Goal: Information Seeking & Learning: Learn about a topic

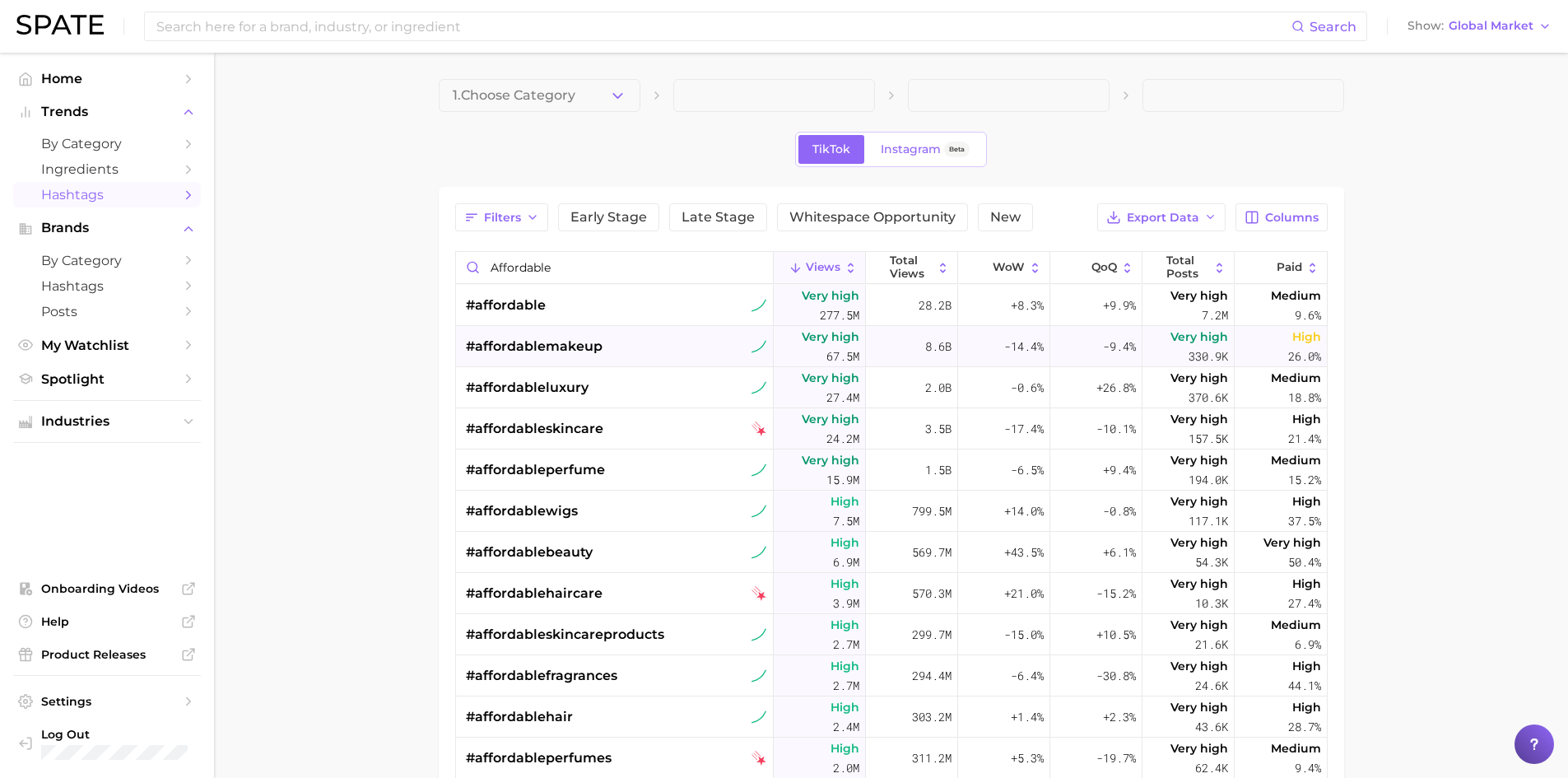
click at [632, 346] on div "#affordablemakeup" at bounding box center [617, 346] width 301 height 41
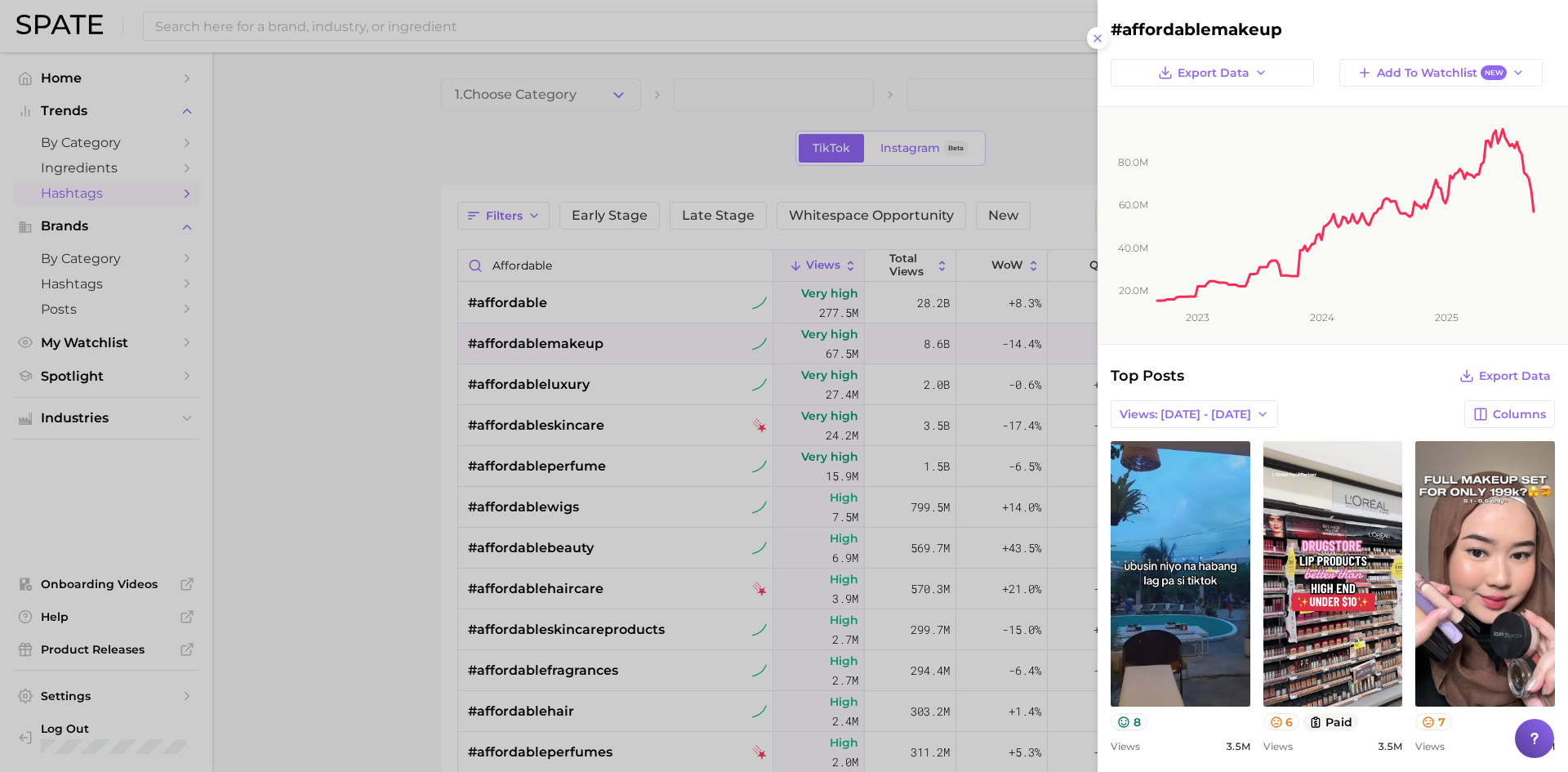
click at [570, 551] on div at bounding box center [784, 386] width 1568 height 772
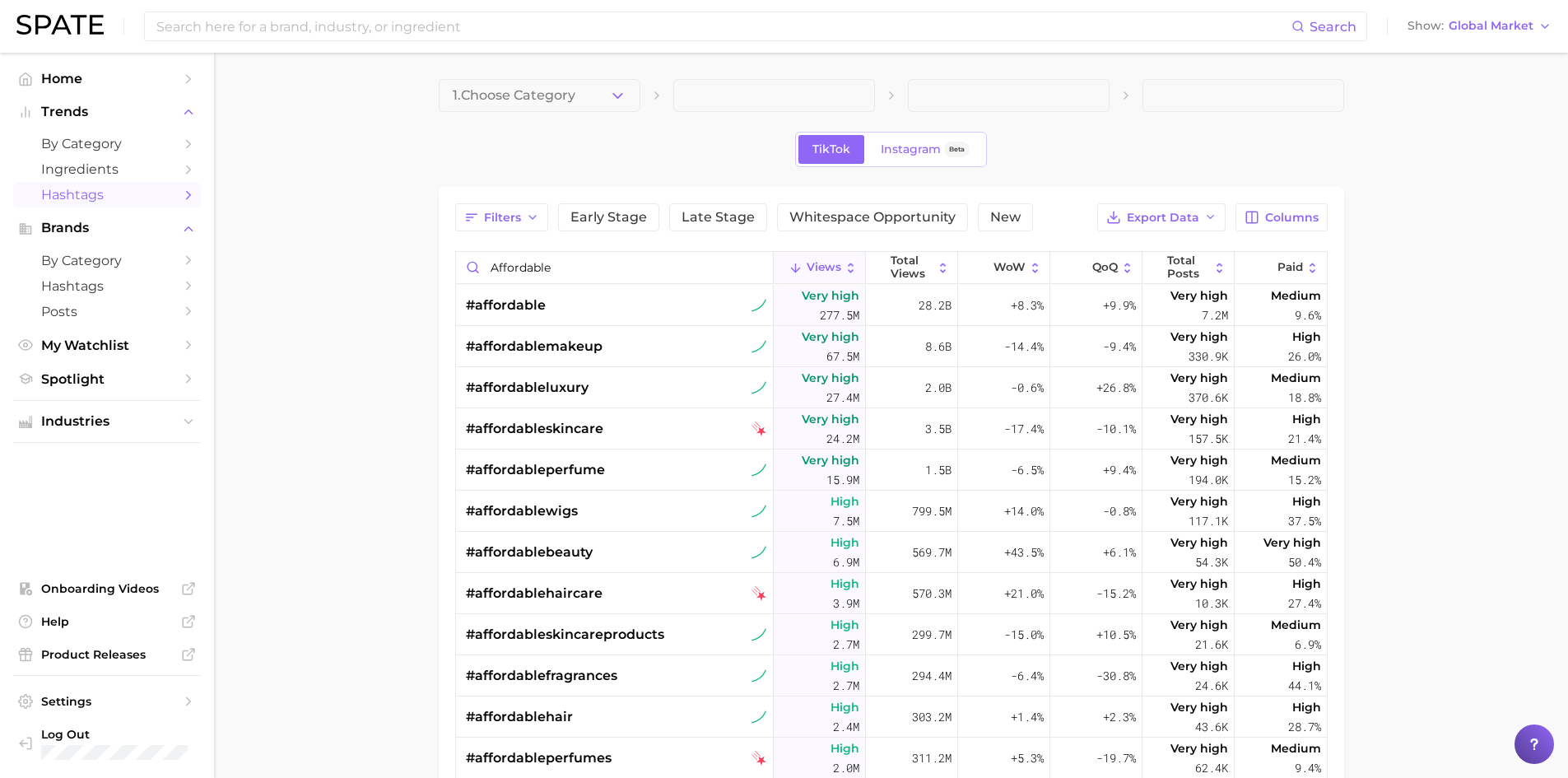
click at [548, 546] on span "#affordablebeauty" at bounding box center [529, 552] width 127 height 20
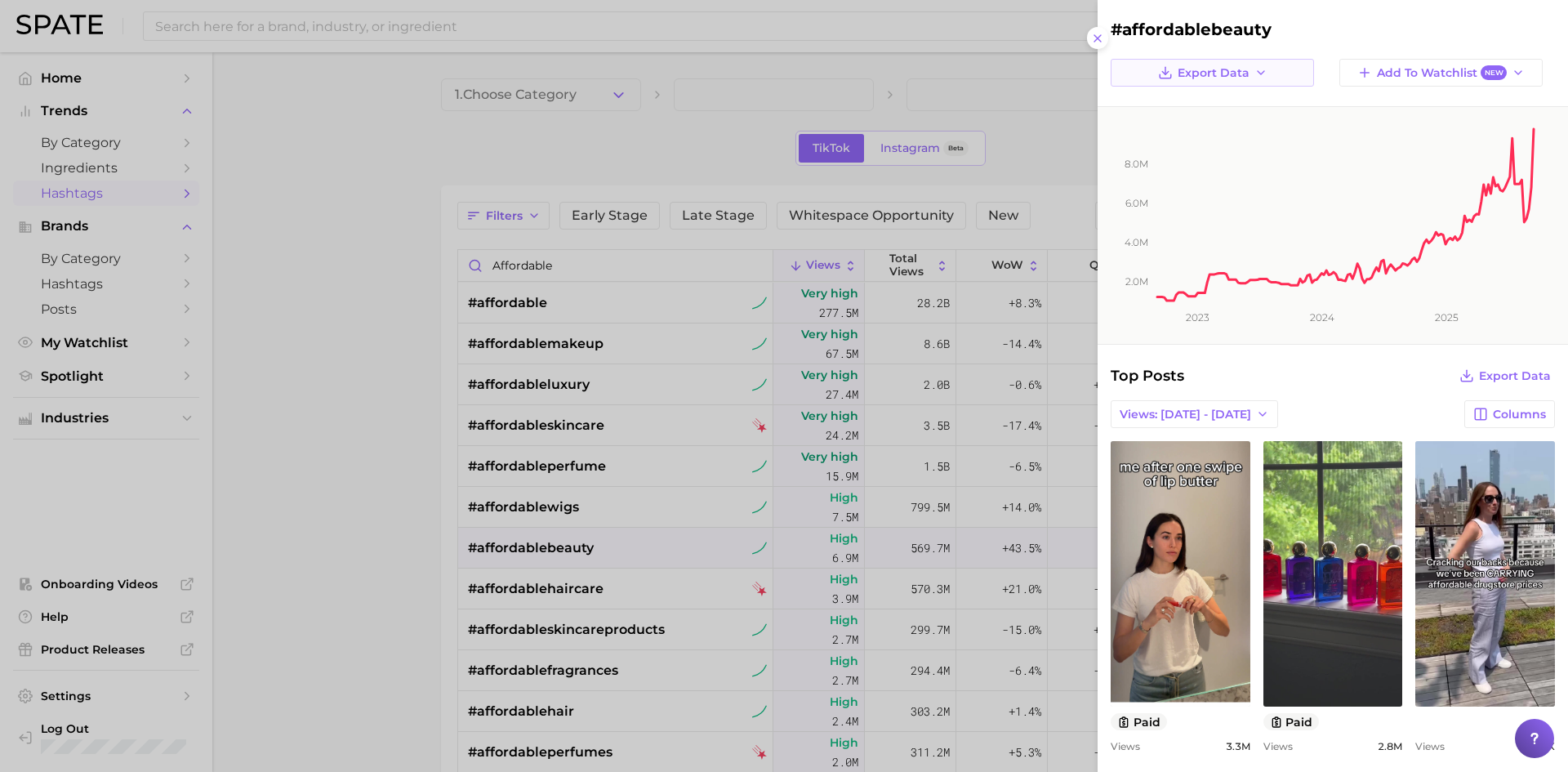
click at [1251, 80] on button "Export Data" at bounding box center [1211, 72] width 203 height 27
click at [1269, 124] on button "Time Series Image" at bounding box center [1224, 132] width 180 height 29
click at [1280, 59] on button "Export Data" at bounding box center [1211, 72] width 203 height 27
click at [1191, 126] on span "Time Series Image" at bounding box center [1217, 132] width 110 height 14
click at [1098, 36] on icon at bounding box center [1098, 39] width 13 height 13
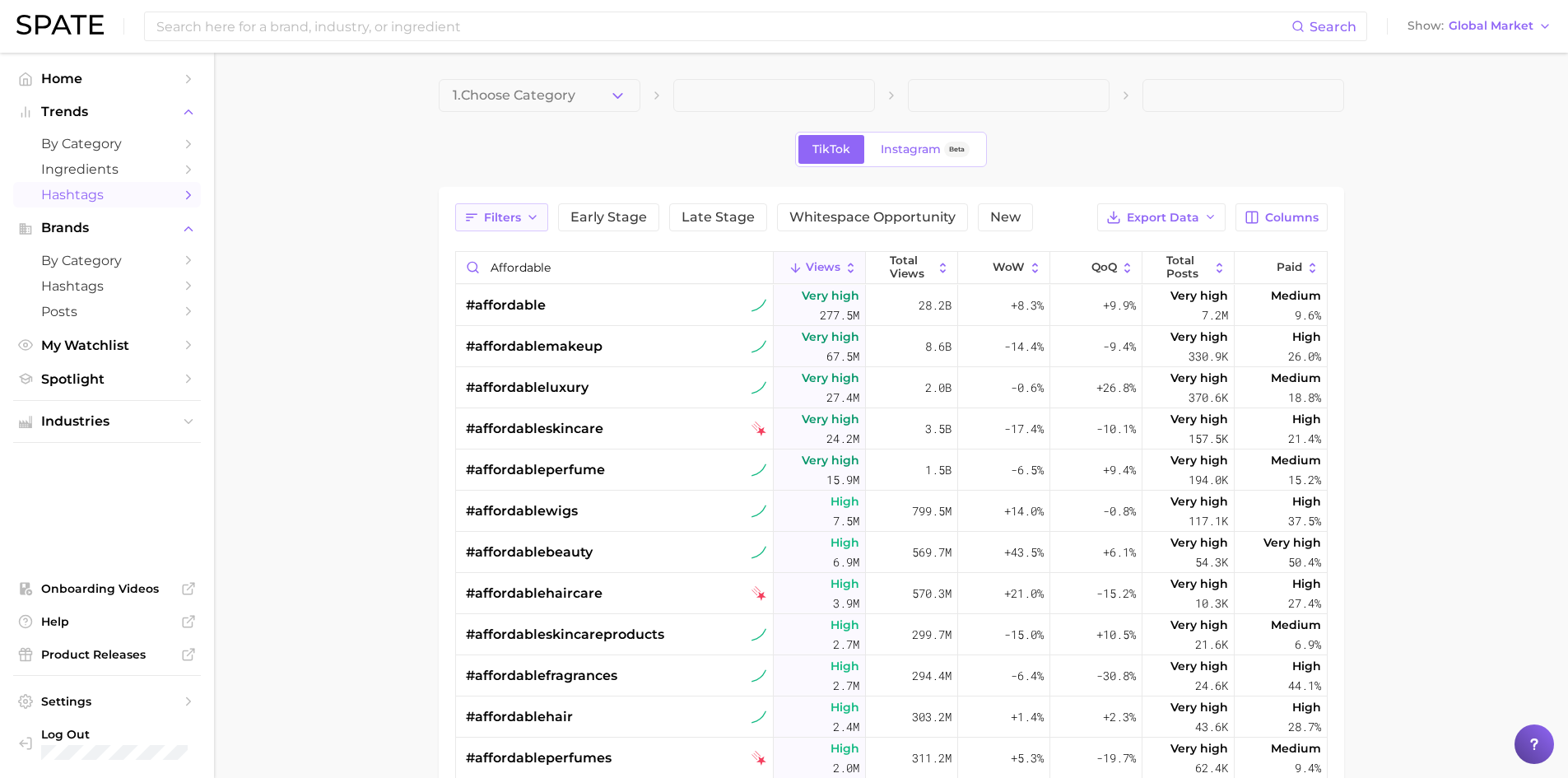
click at [516, 208] on button "Filters" at bounding box center [502, 216] width 93 height 28
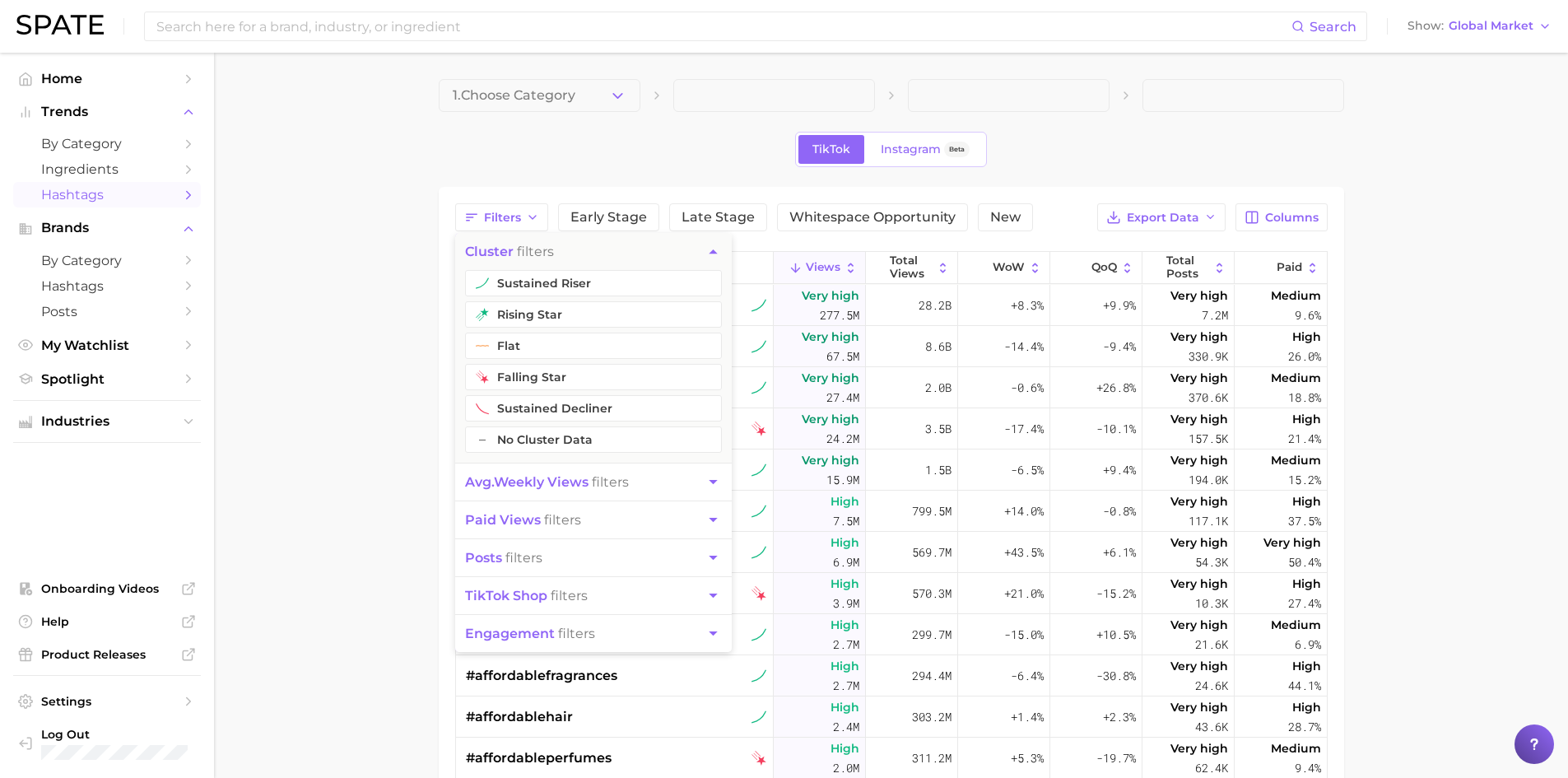
click at [1462, 401] on main "1. Choose Category TikTok Instagram Beta Filters cluster filters sustained rise…" at bounding box center [891, 590] width 1354 height 1075
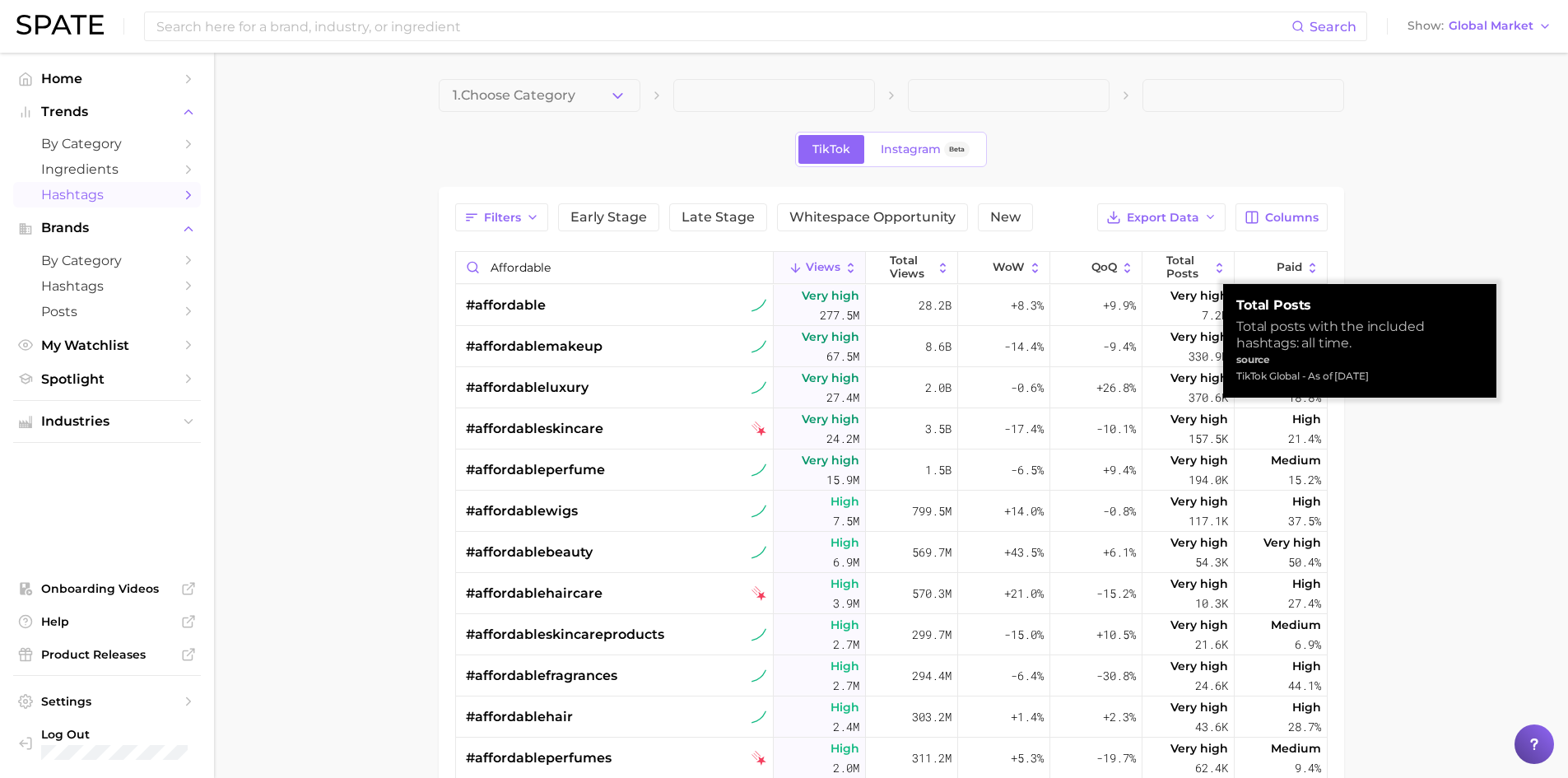
click at [1414, 534] on main "1. Choose Category TikTok Instagram Beta Filters Early Stage Late Stage Whitesp…" at bounding box center [891, 590] width 1354 height 1075
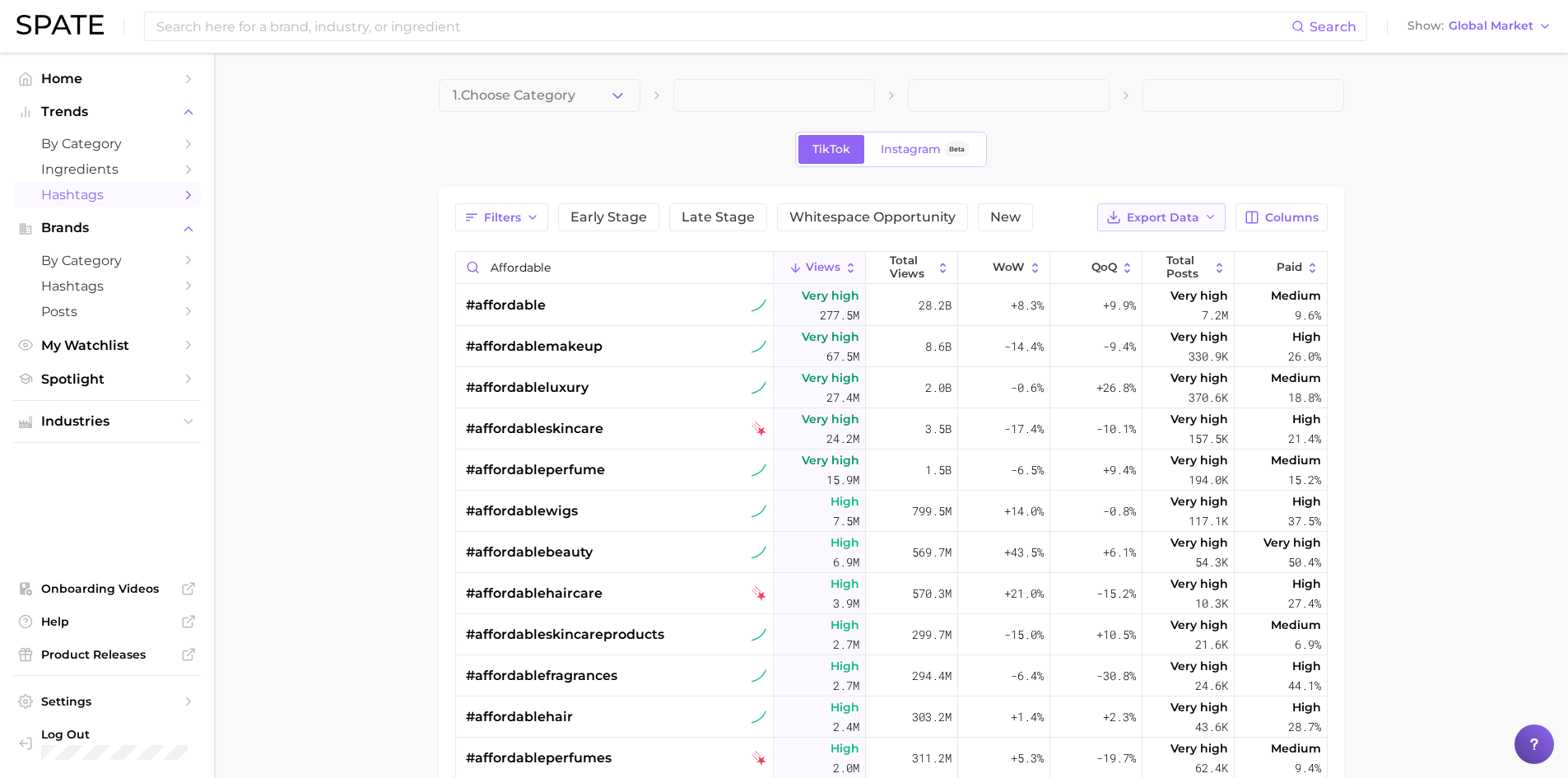
click at [1179, 215] on span "Export Data" at bounding box center [1163, 217] width 72 height 14
click at [1168, 272] on button "Time Series CSV" at bounding box center [1135, 276] width 181 height 30
click at [642, 389] on div "#affordableluxury" at bounding box center [617, 387] width 301 height 41
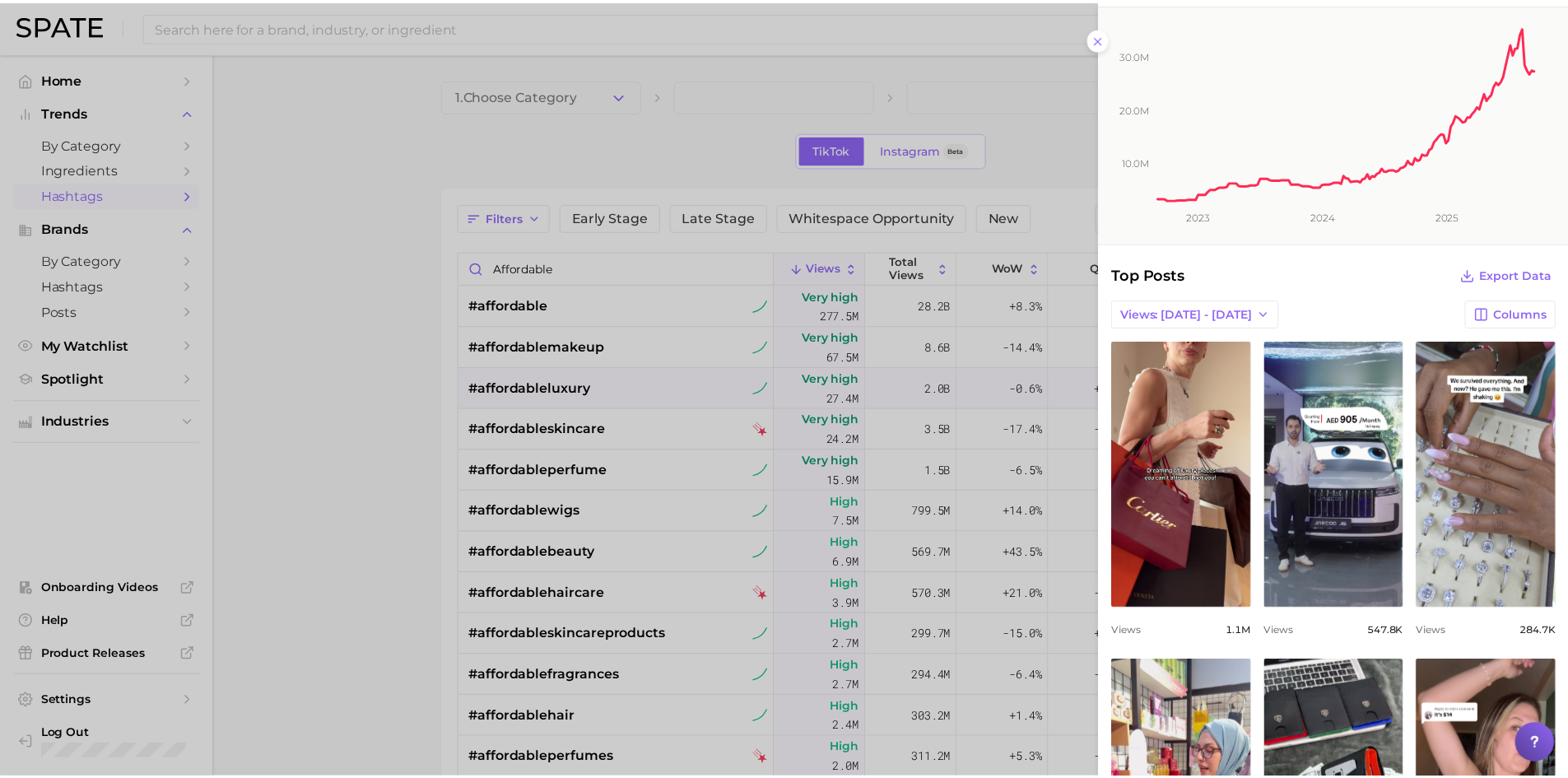
scroll to position [165, 0]
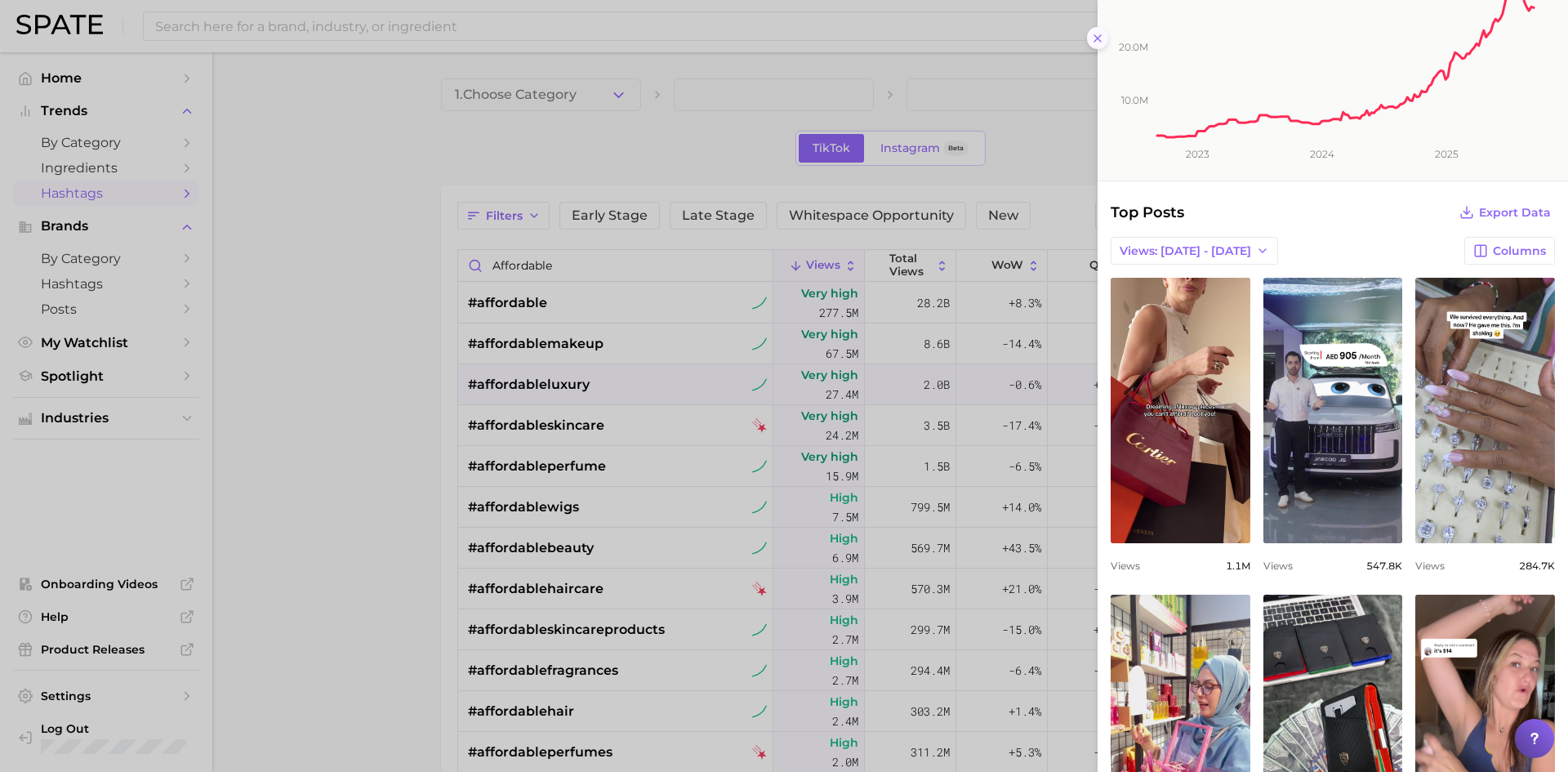
click at [1094, 37] on icon at bounding box center [1098, 39] width 13 height 13
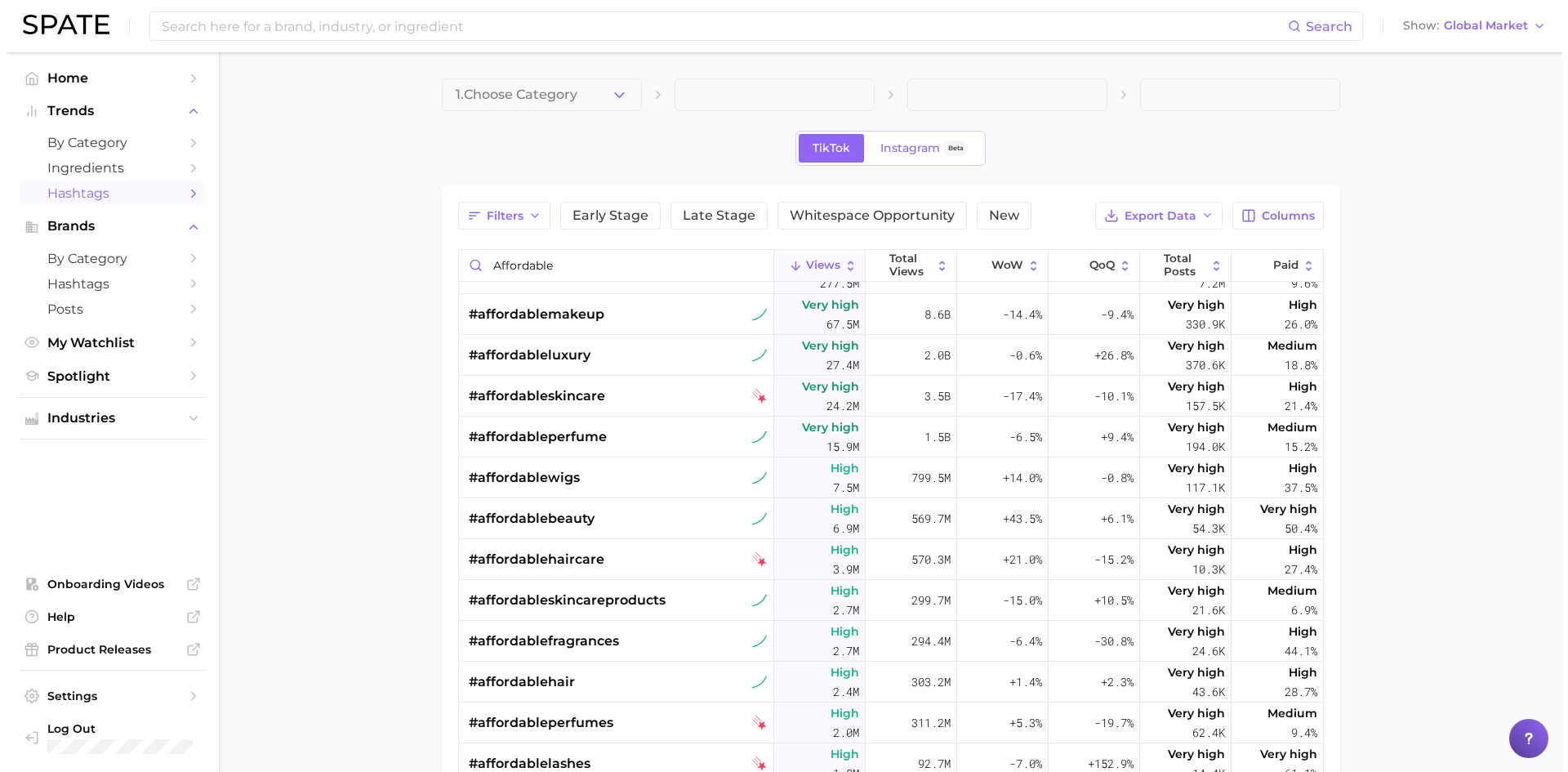
scroll to position [0, 0]
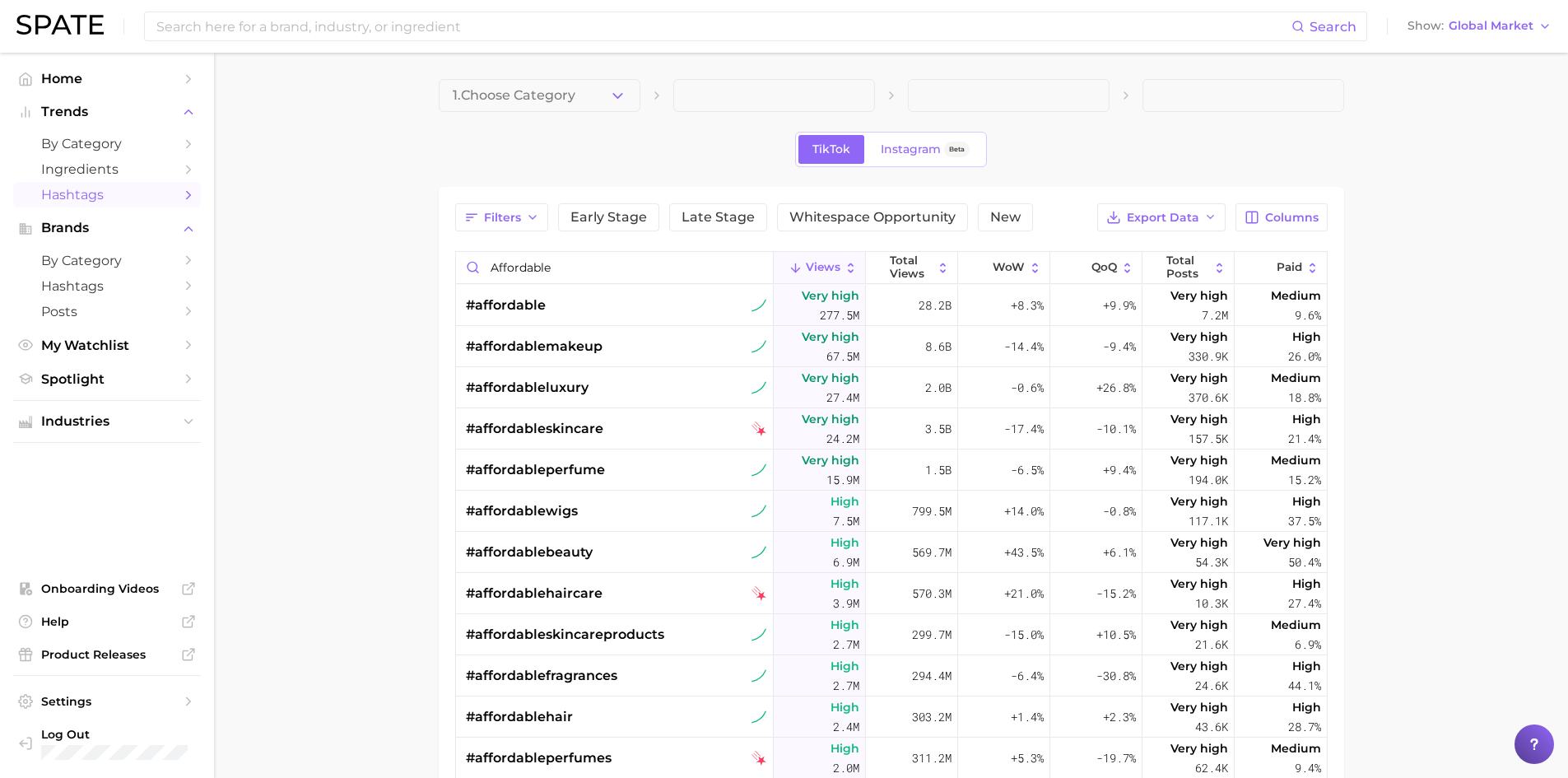
click at [1380, 128] on main "1. Choose Category TikTok Instagram Beta Filters Early Stage Late Stage Whitesp…" at bounding box center [891, 590] width 1354 height 1075
click at [1074, 266] on icon at bounding box center [1081, 268] width 14 height 14
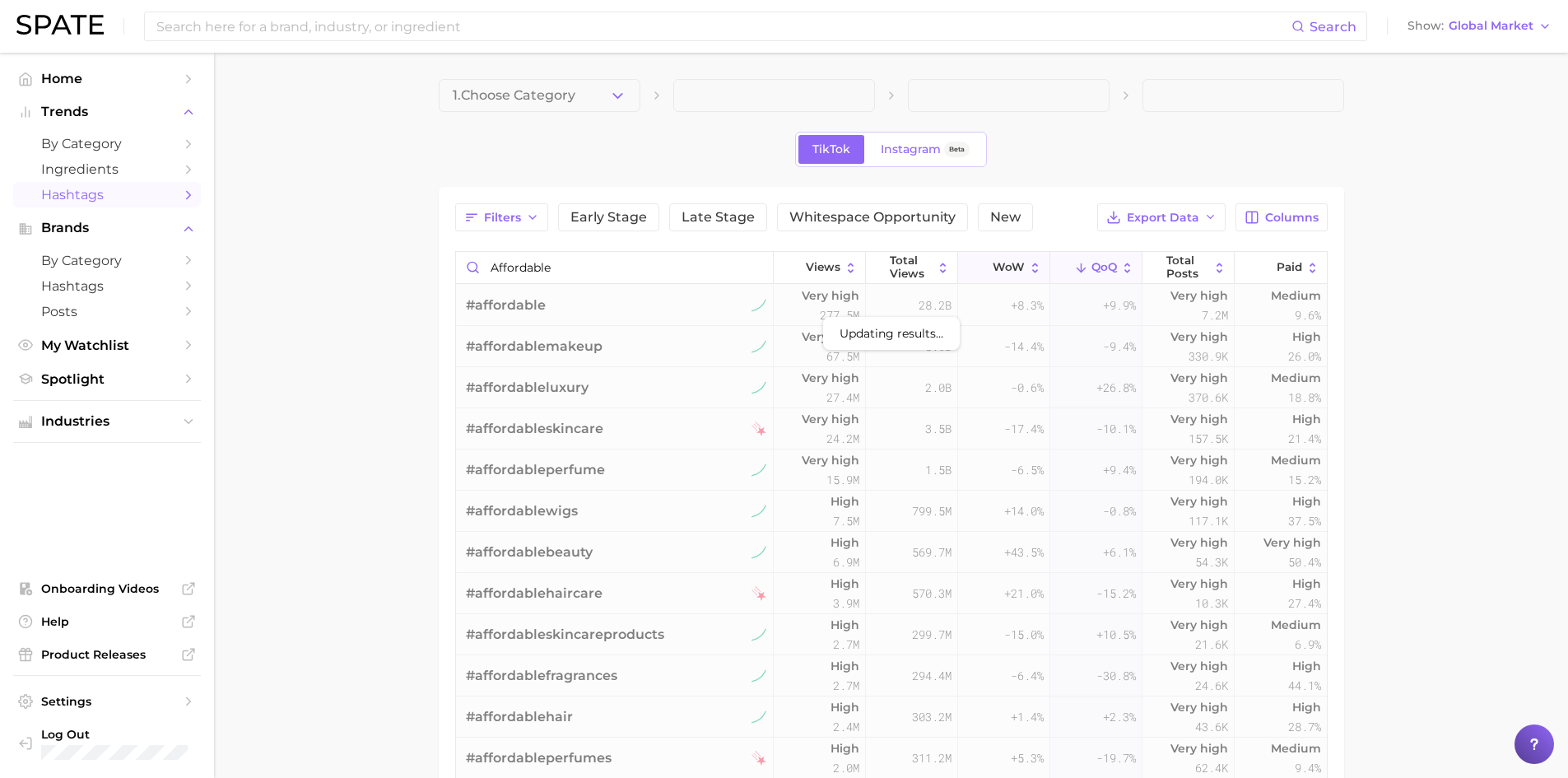
click at [1005, 262] on span "WoW" at bounding box center [1008, 268] width 32 height 13
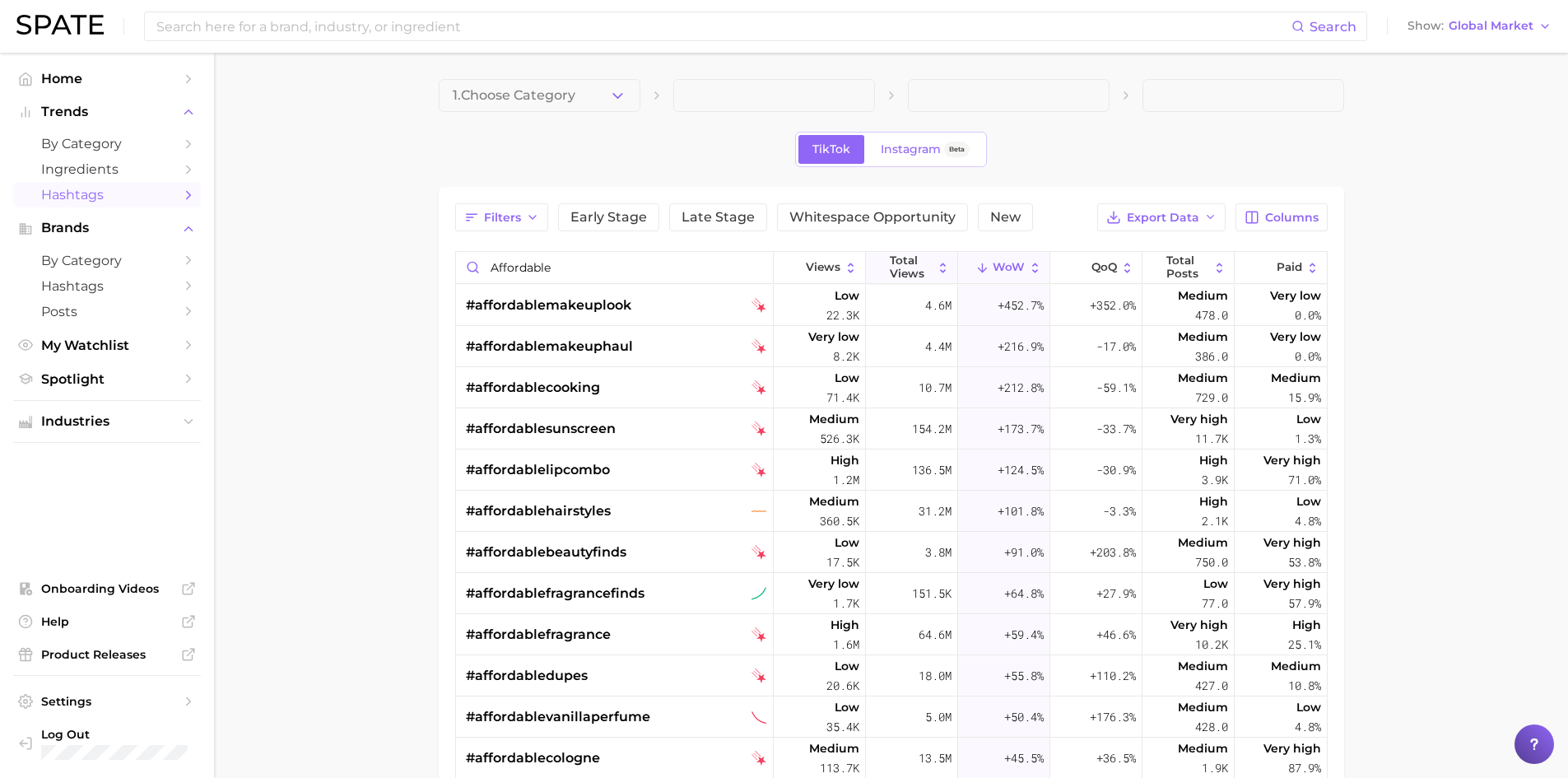
click at [889, 256] on span "Total Views" at bounding box center [910, 267] width 43 height 26
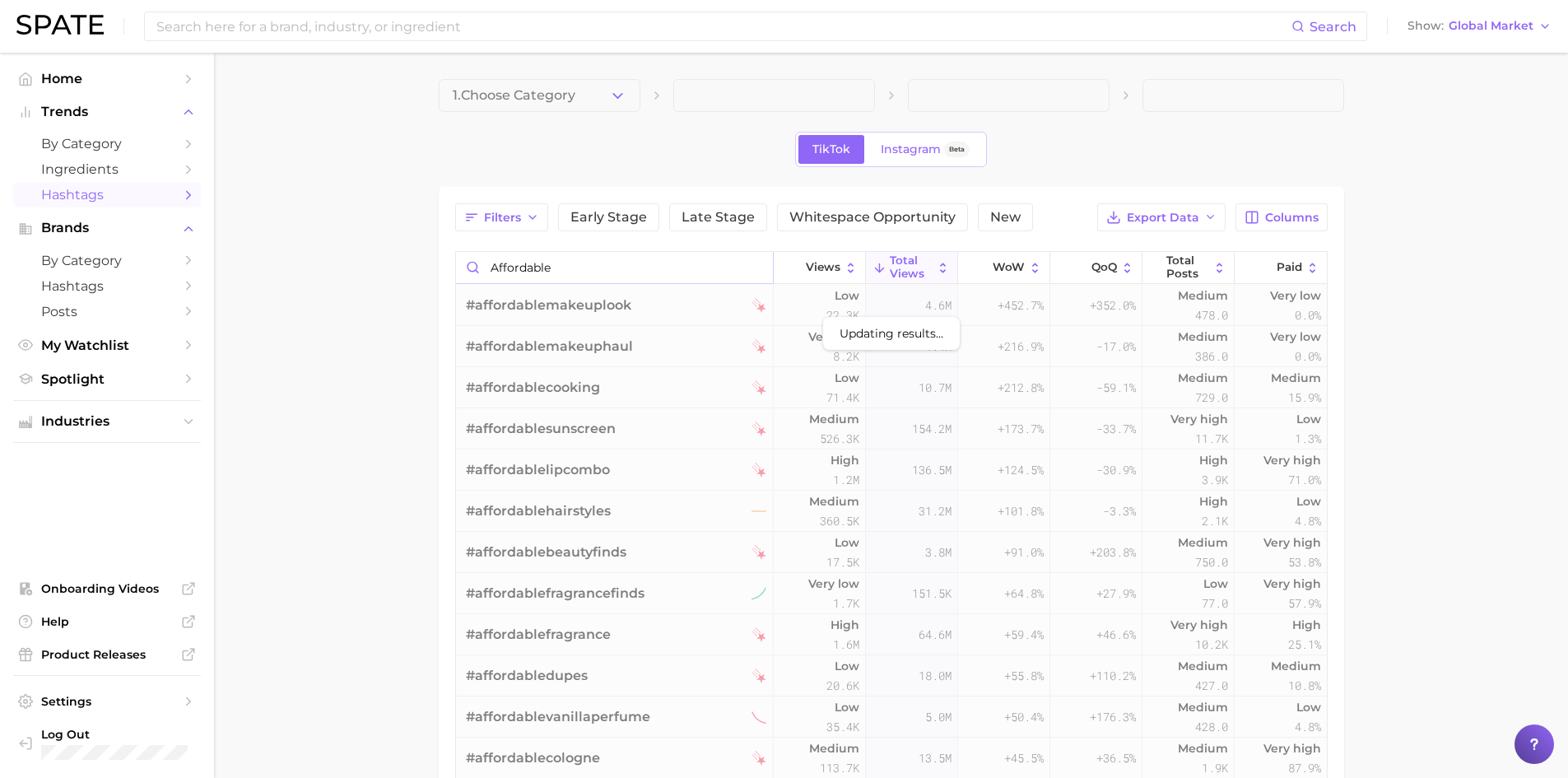
click at [642, 263] on input "affordable" at bounding box center [614, 267] width 316 height 31
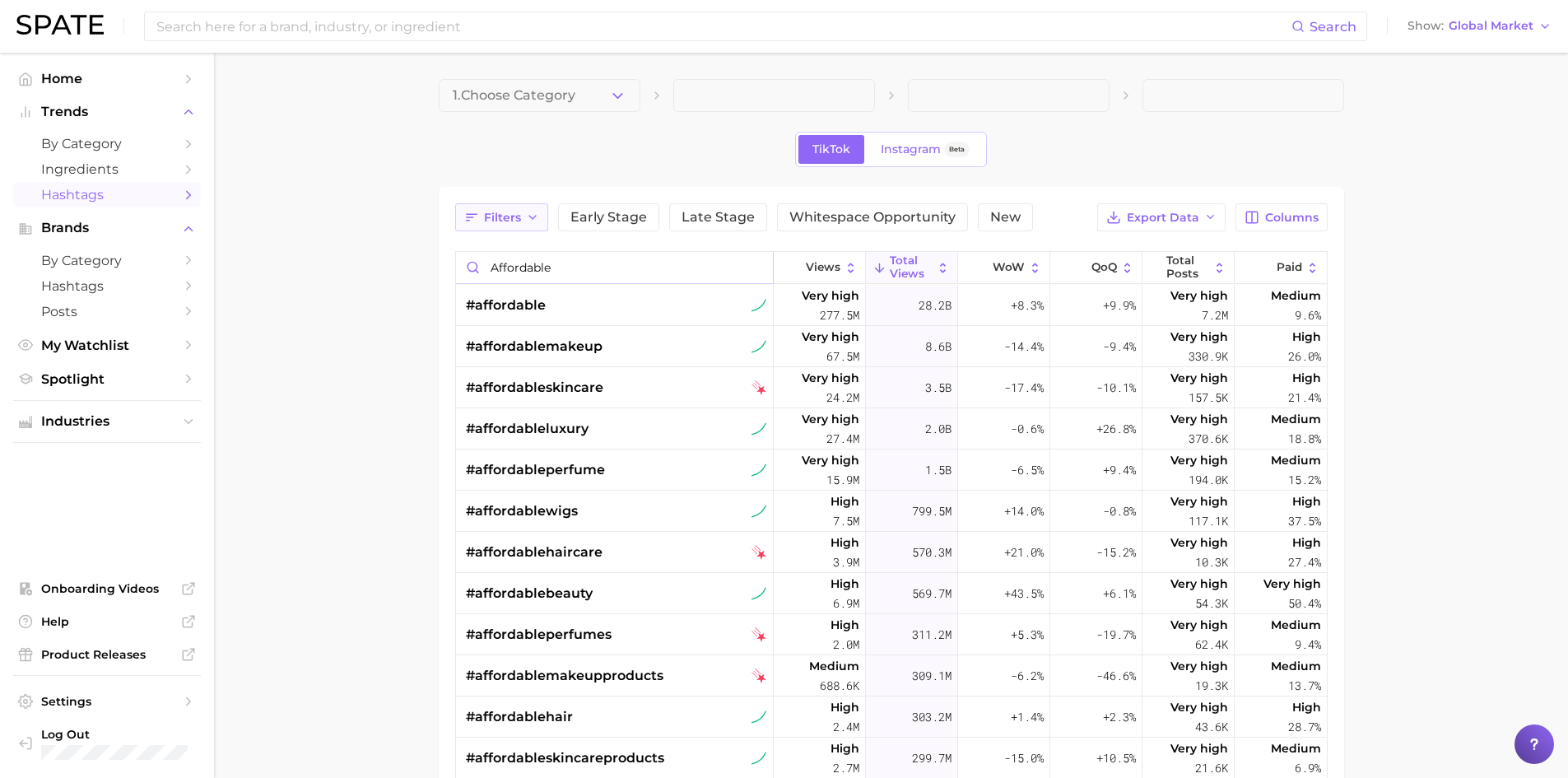
click at [487, 215] on span "Filters" at bounding box center [502, 217] width 37 height 14
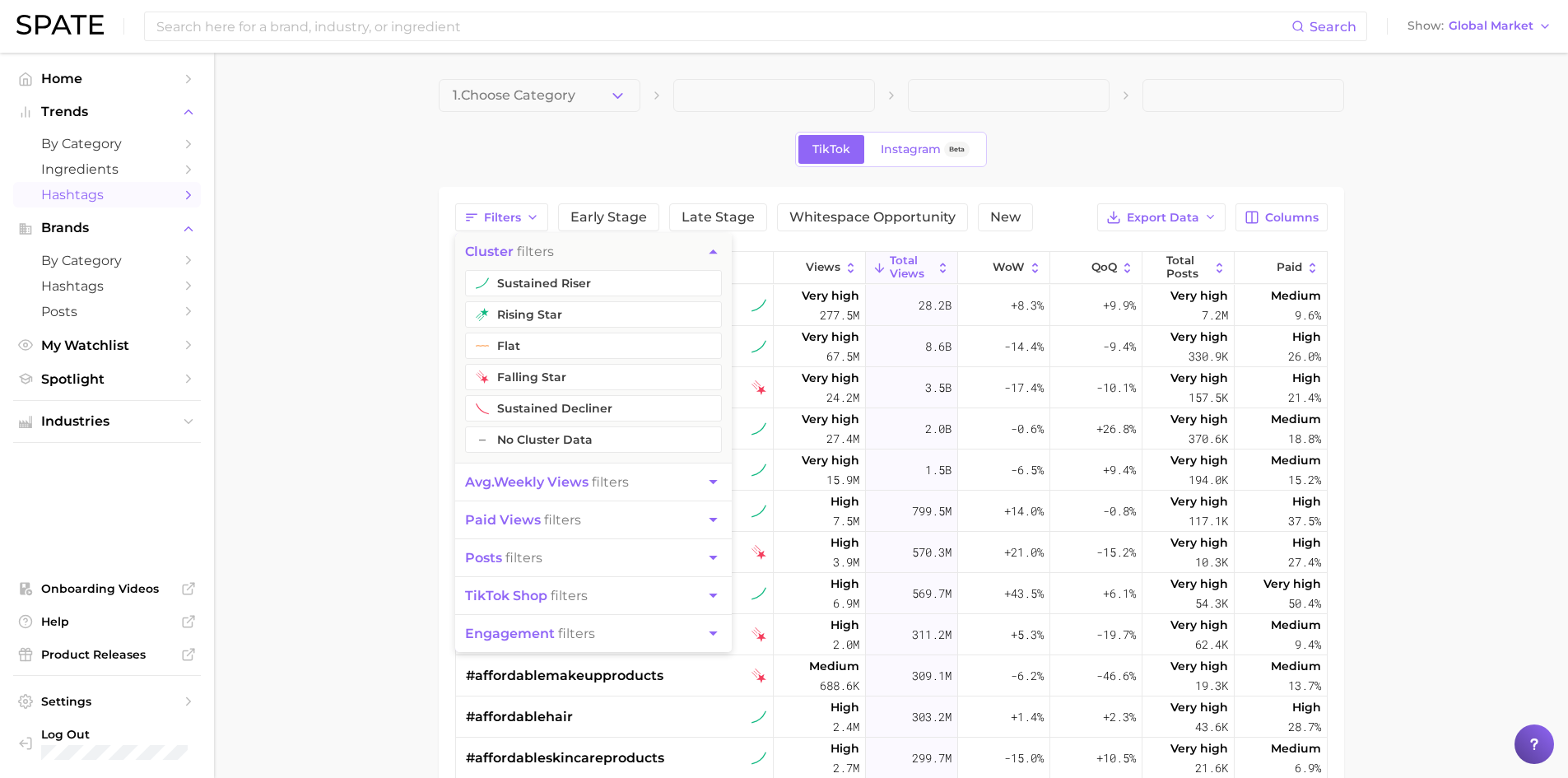
click at [447, 236] on div "Filters cluster filters sustained riser rising star flat falling star sustained…" at bounding box center [891, 616] width 906 height 859
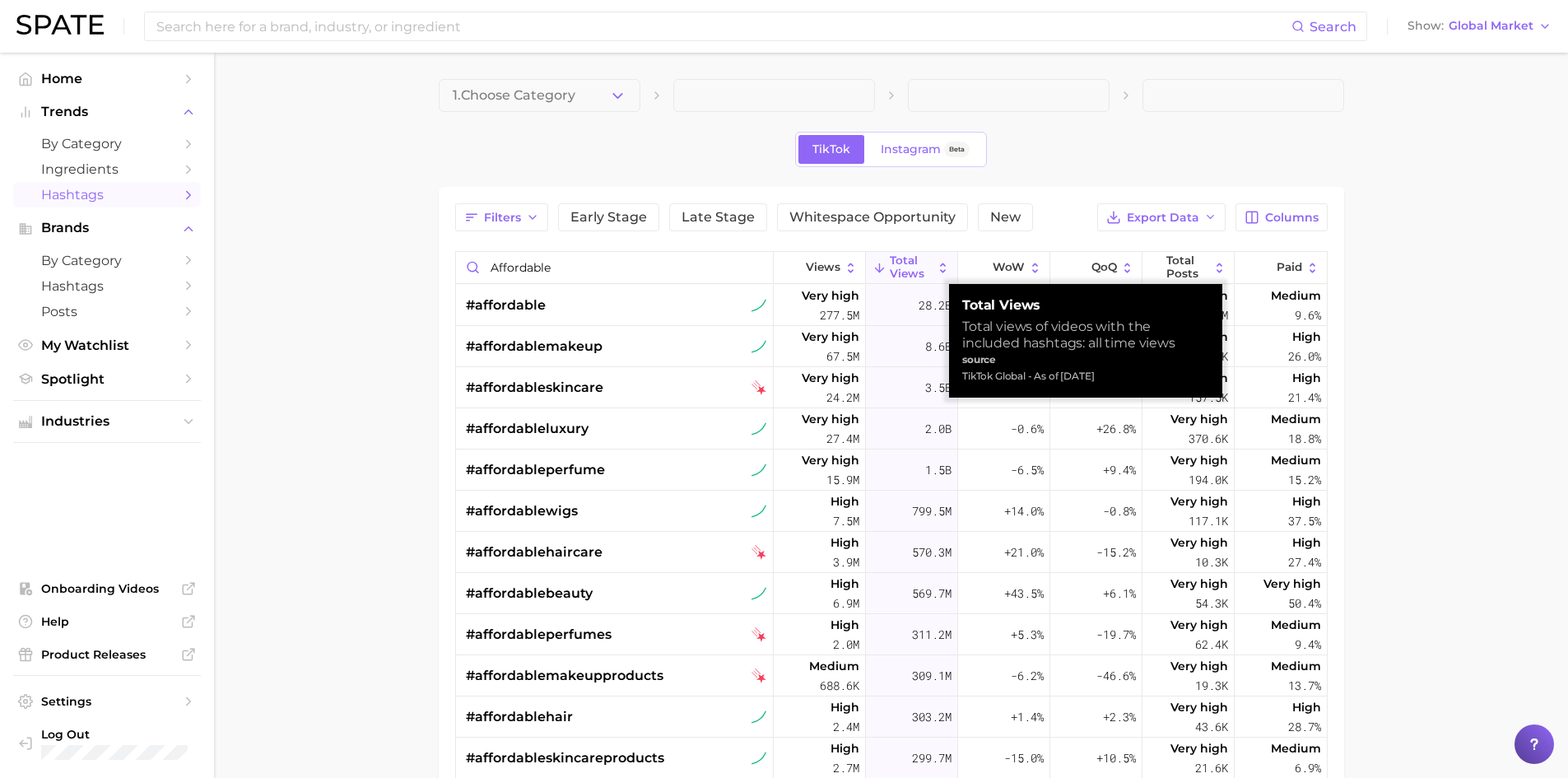
drag, startPoint x: 898, startPoint y: 261, endPoint x: 974, endPoint y: 201, distance: 96.8
click at [912, 251] on div "Filters Early Stage Late Stage Whitespace Opportunity New Export Data Columns a…" at bounding box center [891, 616] width 872 height 826
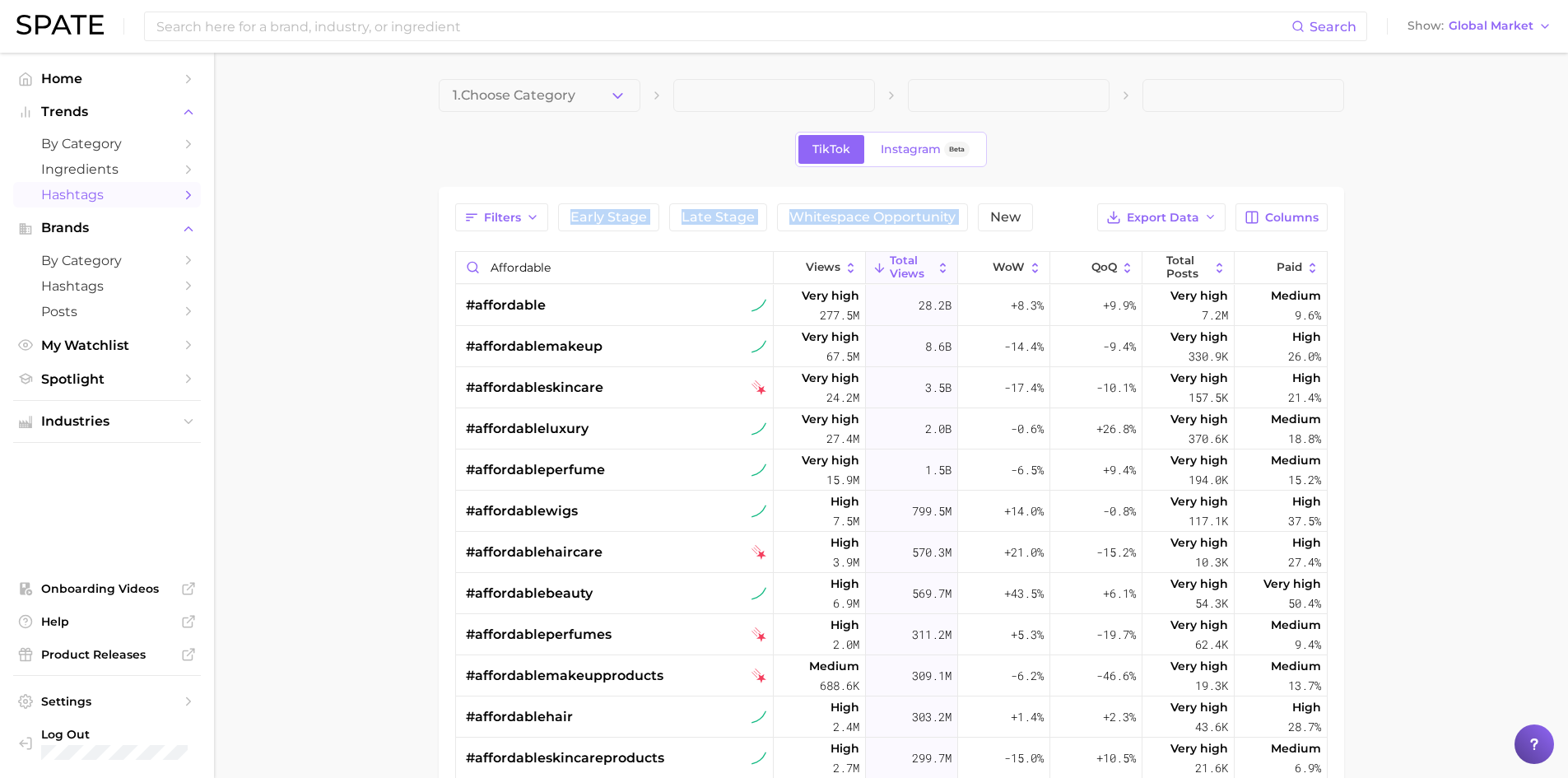
drag, startPoint x: 974, startPoint y: 201, endPoint x: 1474, endPoint y: 159, distance: 501.8
click at [1474, 159] on main "1. Choose Category TikTok Instagram Beta Filters Early Stage Late Stage Whitesp…" at bounding box center [891, 590] width 1354 height 1075
click at [662, 387] on div "#affordableskincare" at bounding box center [617, 387] width 301 height 41
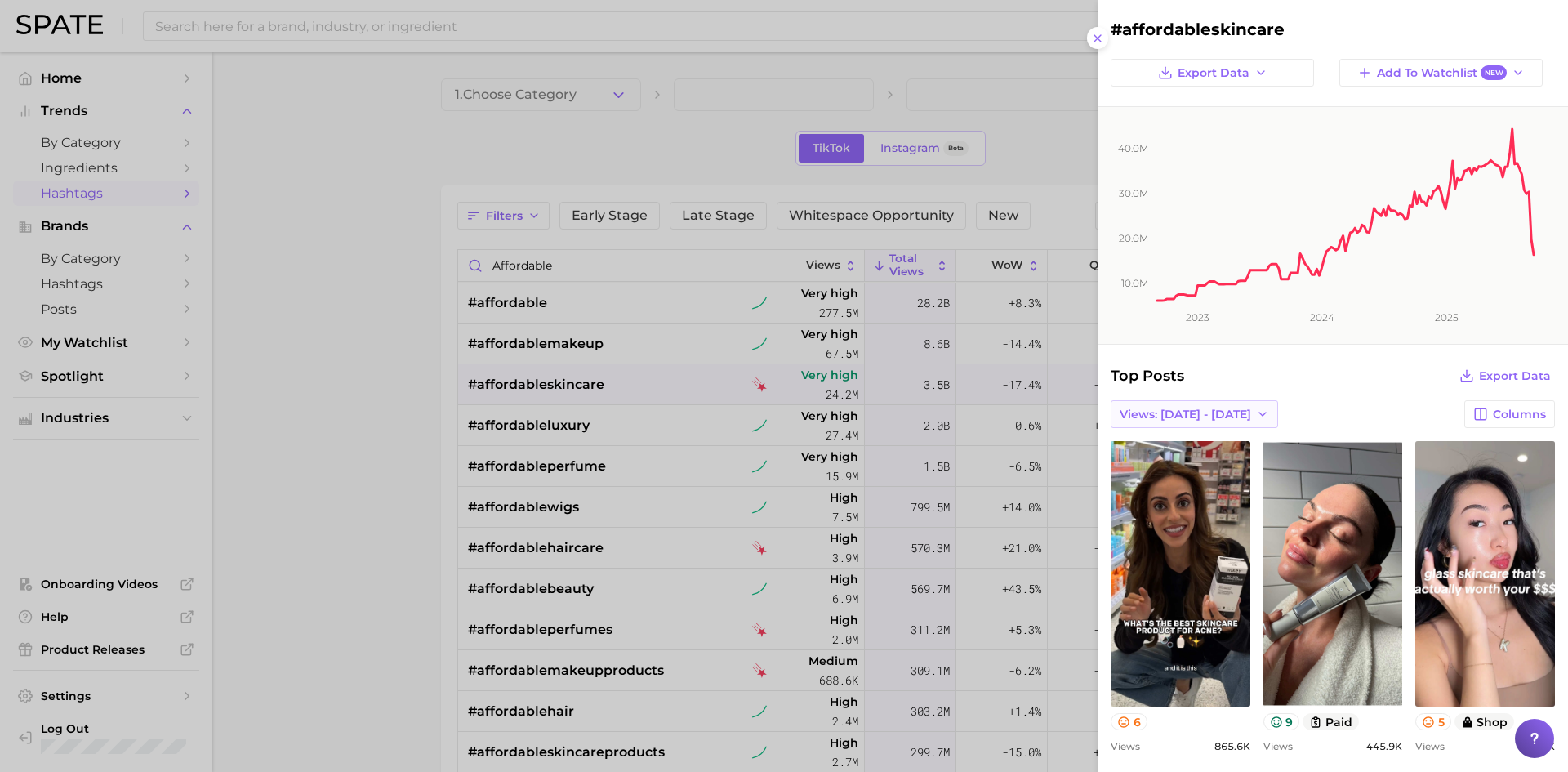
click at [1211, 414] on span "Views: [DATE] - [DATE]" at bounding box center [1185, 414] width 131 height 14
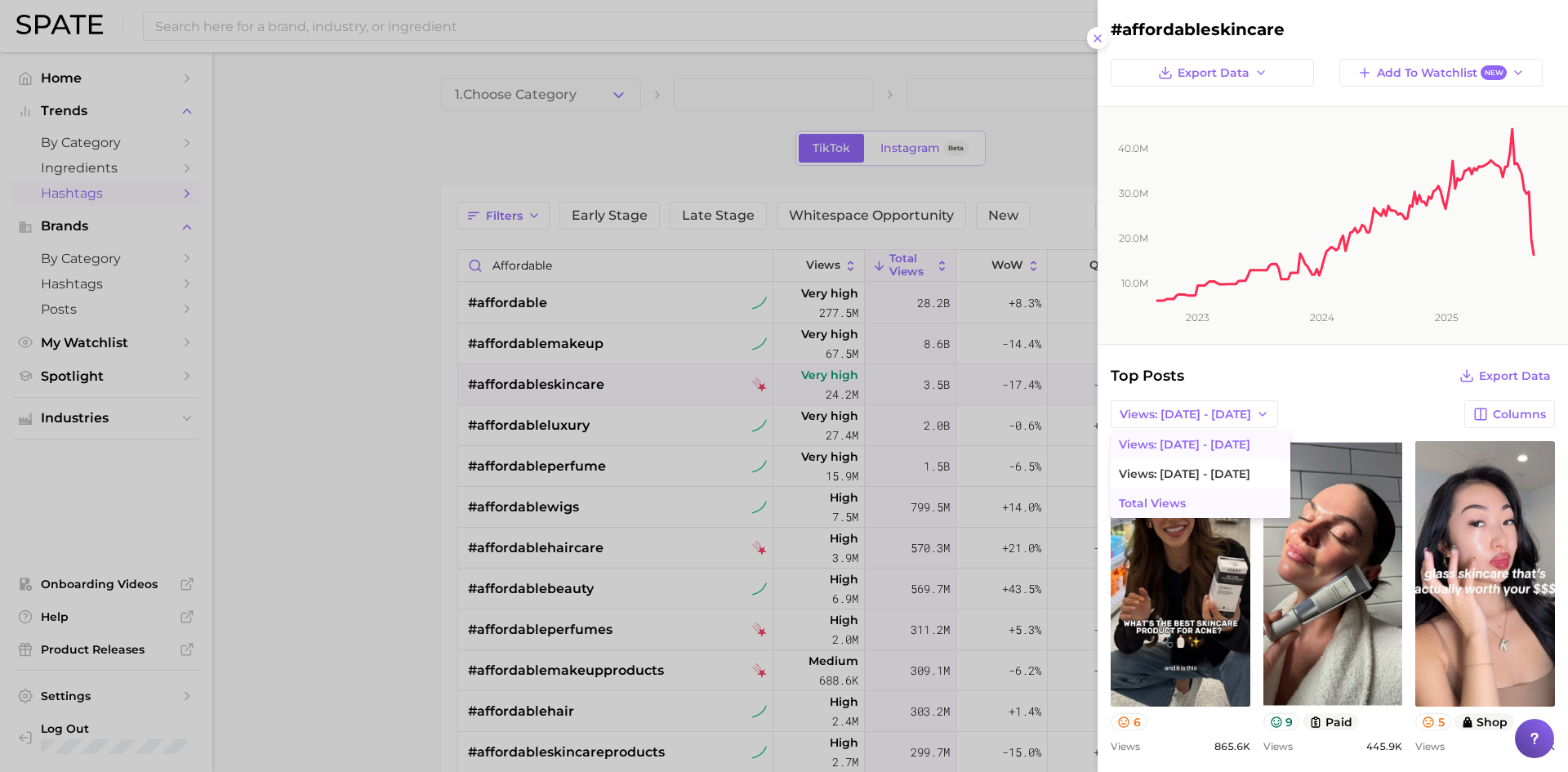
click at [1199, 498] on button "Total Views" at bounding box center [1200, 502] width 180 height 29
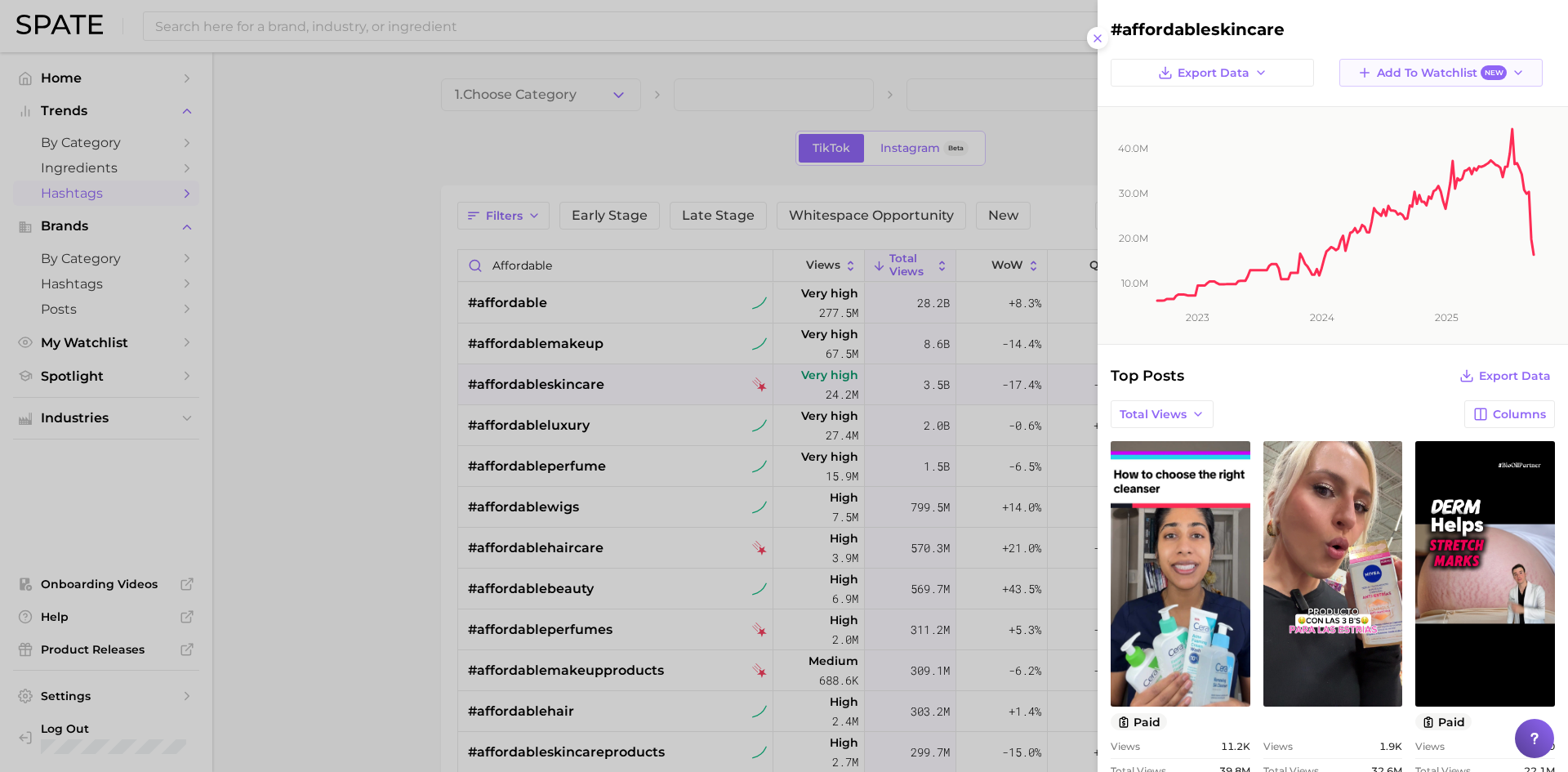
click at [1457, 79] on span "Add to Watchlist New" at bounding box center [1441, 73] width 130 height 15
click at [1407, 29] on h2 "#affordableskincare" at bounding box center [1333, 29] width 444 height 20
click at [1502, 412] on span "Columns" at bounding box center [1520, 414] width 53 height 14
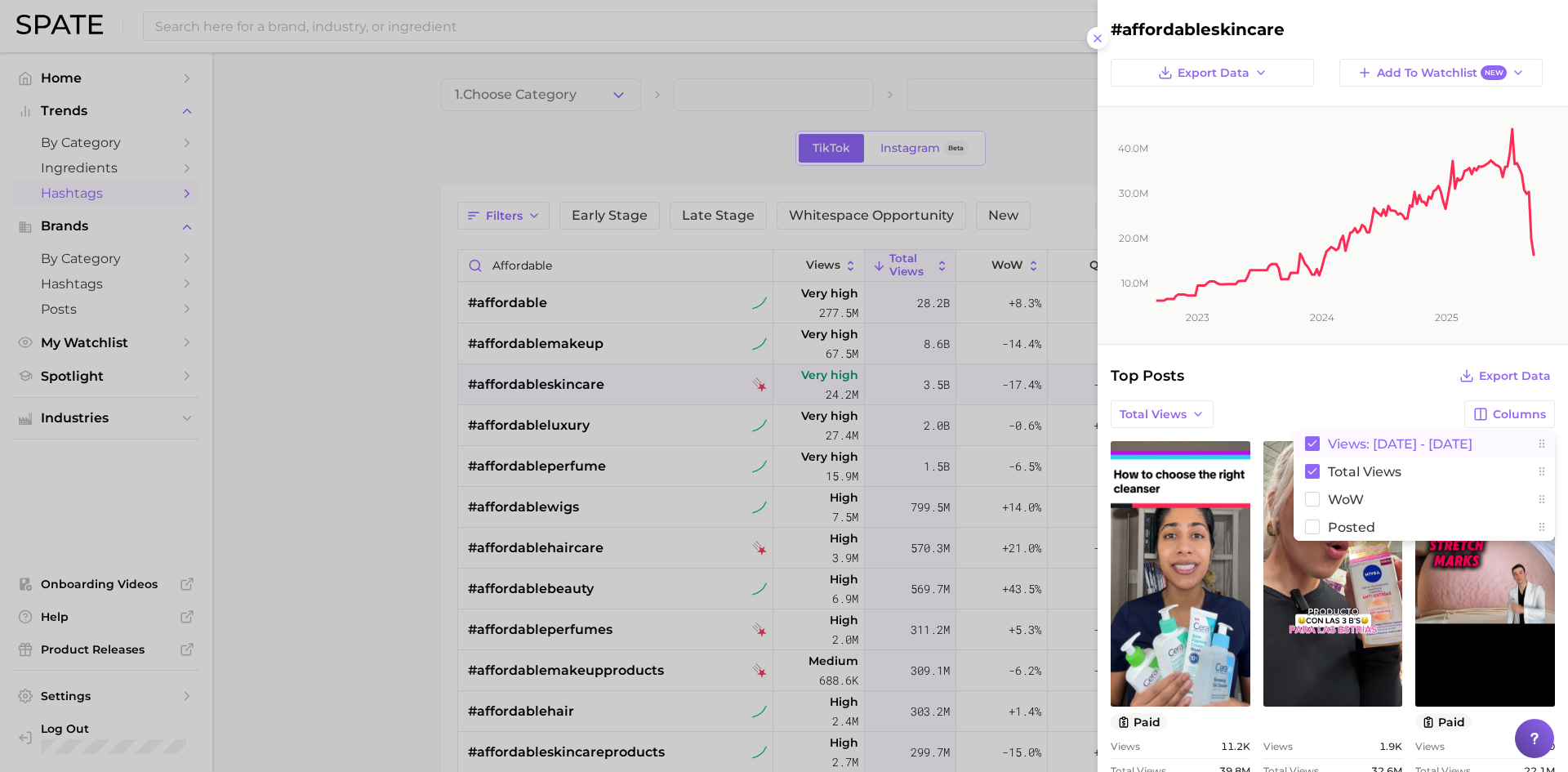
click at [1385, 440] on span "Views: [DATE] - [DATE]" at bounding box center [1400, 444] width 145 height 14
click at [1367, 400] on div "Total Views Columns Views: [DATE] - [DATE] Total Views WoW Posted" at bounding box center [1333, 413] width 444 height 27
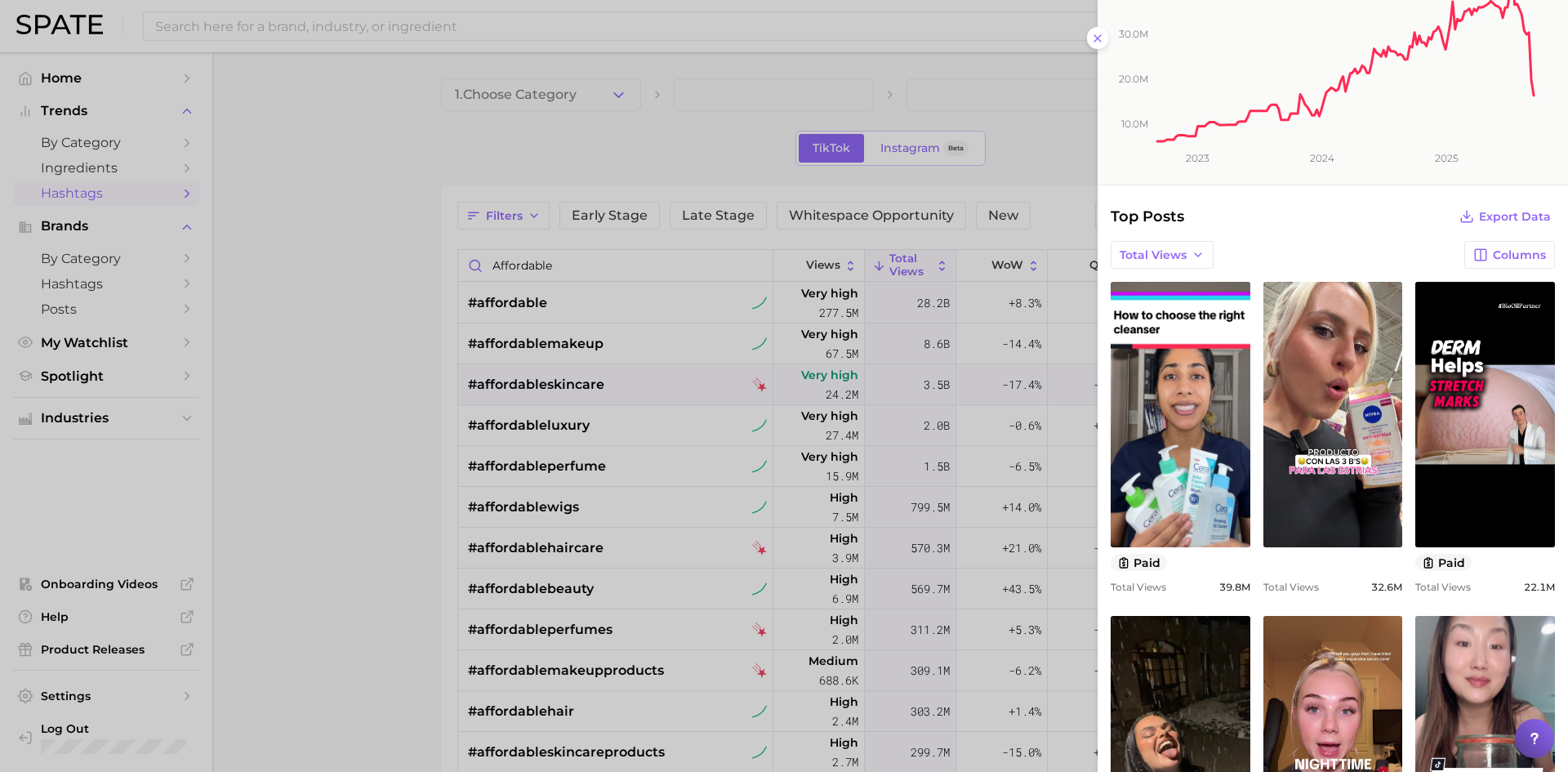
scroll to position [158, 0]
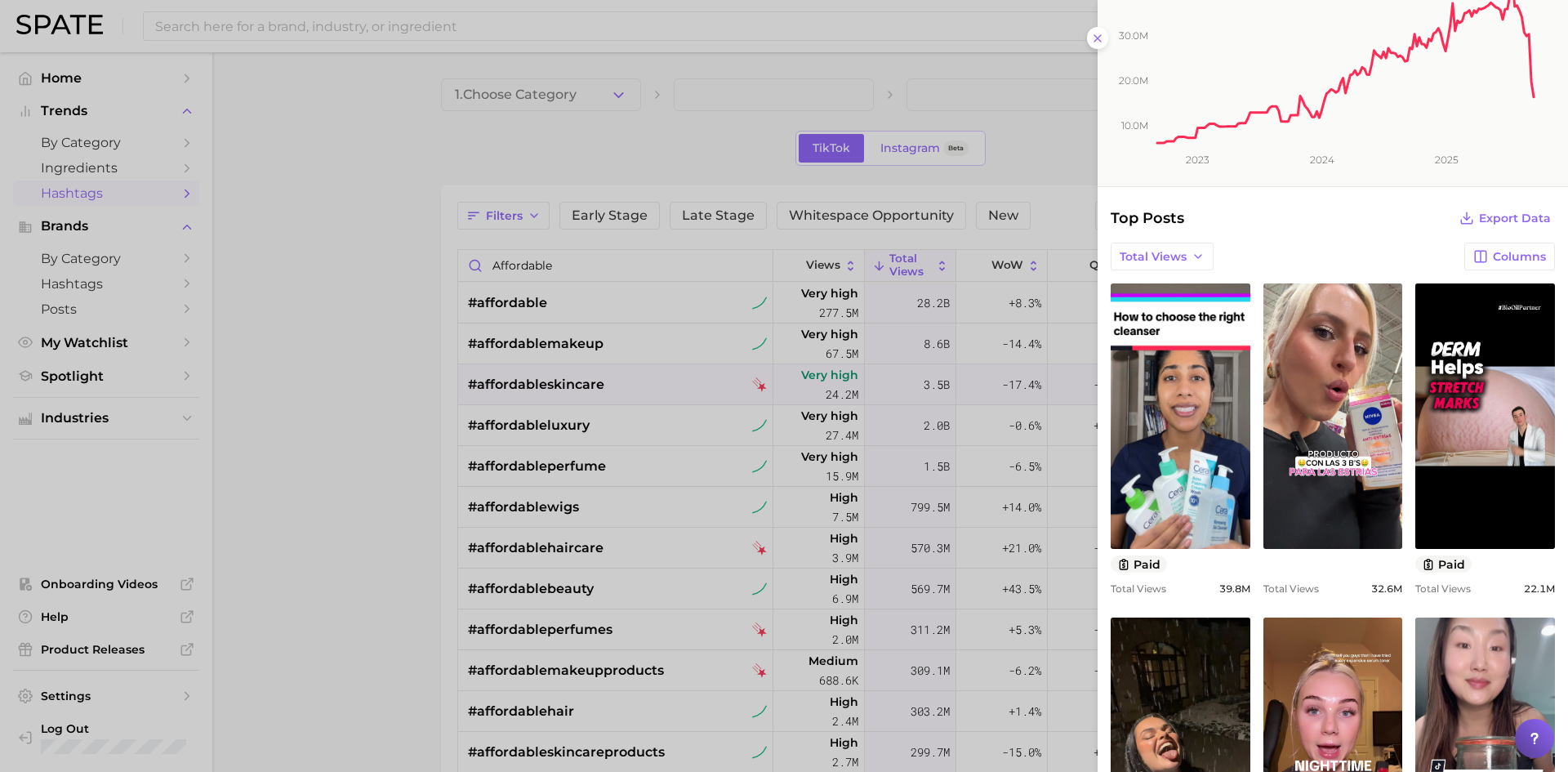
click at [305, 409] on div at bounding box center [784, 386] width 1568 height 772
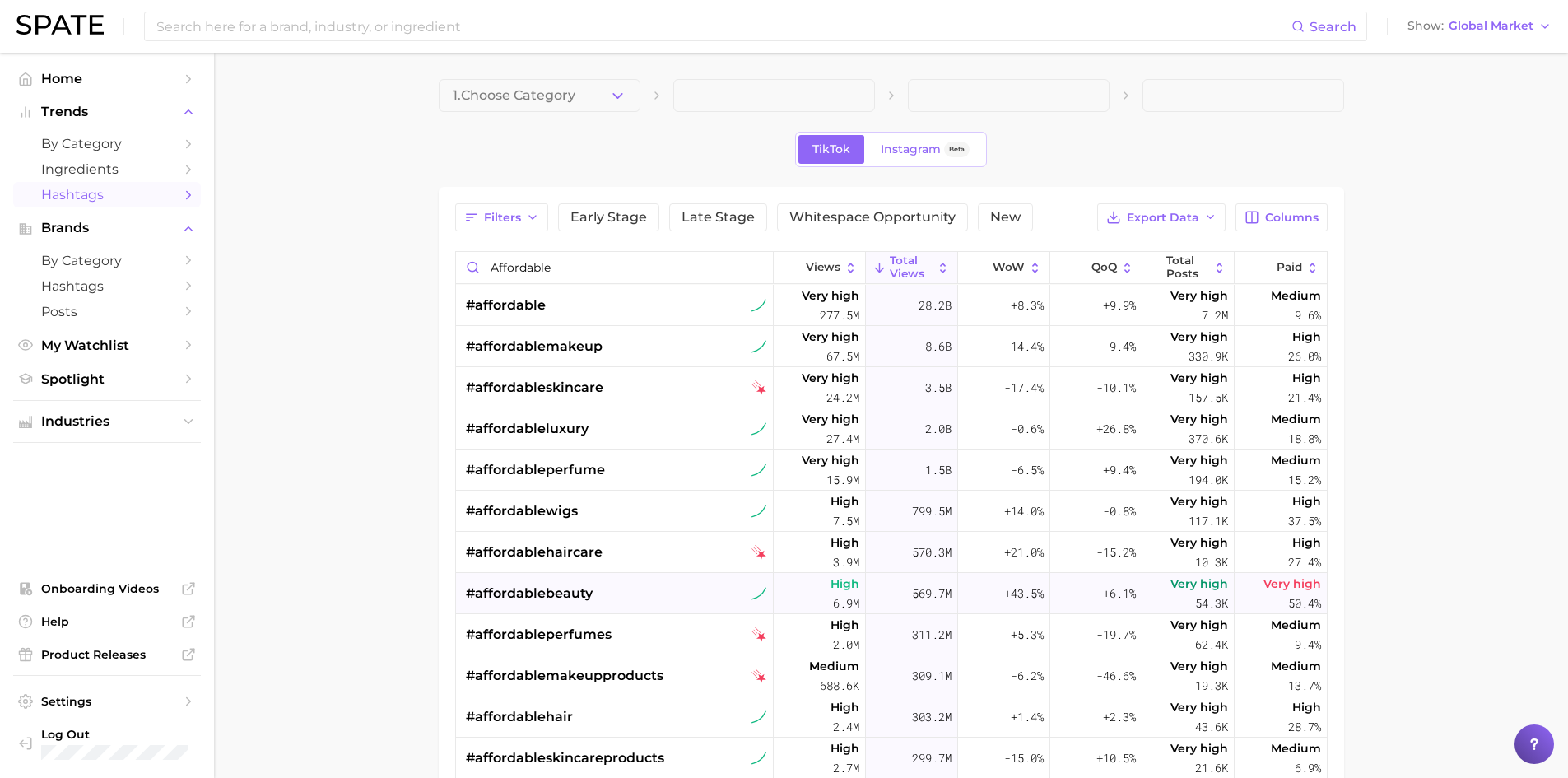
click at [914, 592] on span "569.7m" at bounding box center [931, 593] width 39 height 20
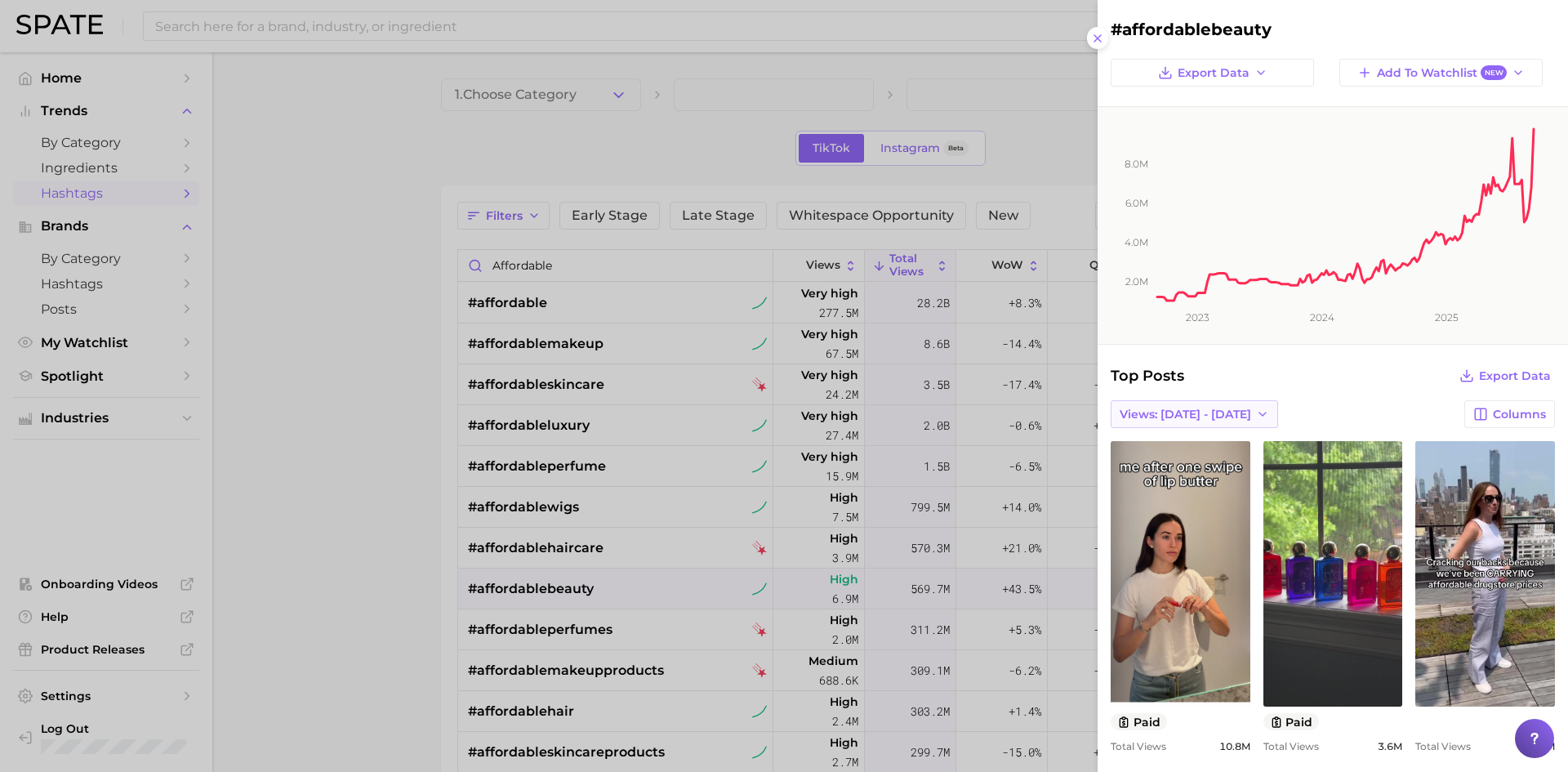
scroll to position [0, 0]
click at [1206, 404] on button "Views: [DATE] - [DATE]" at bounding box center [1193, 413] width 167 height 27
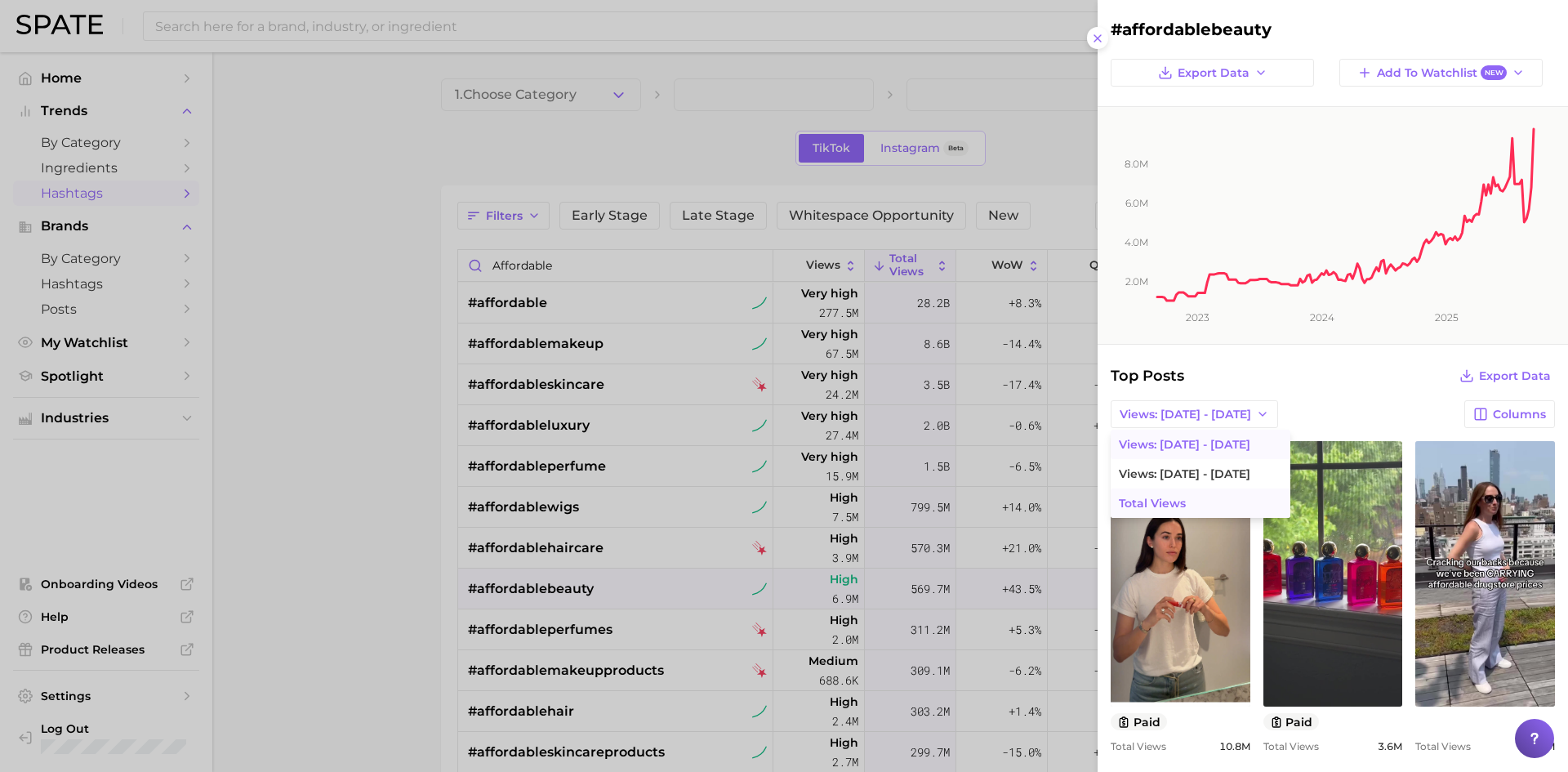
click at [1247, 498] on button "Total Views" at bounding box center [1200, 502] width 180 height 29
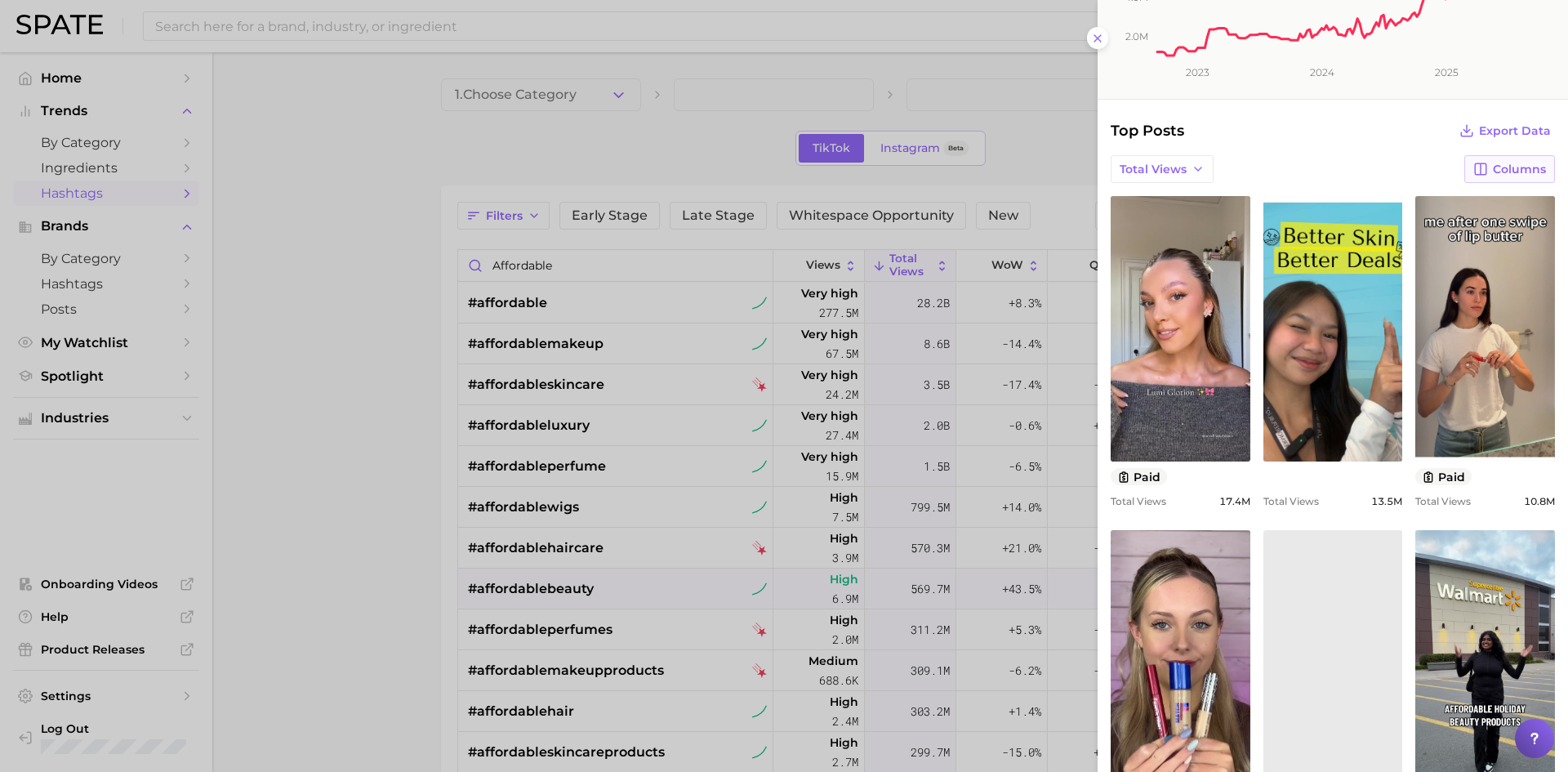
click at [1493, 168] on span "Columns" at bounding box center [1520, 169] width 53 height 14
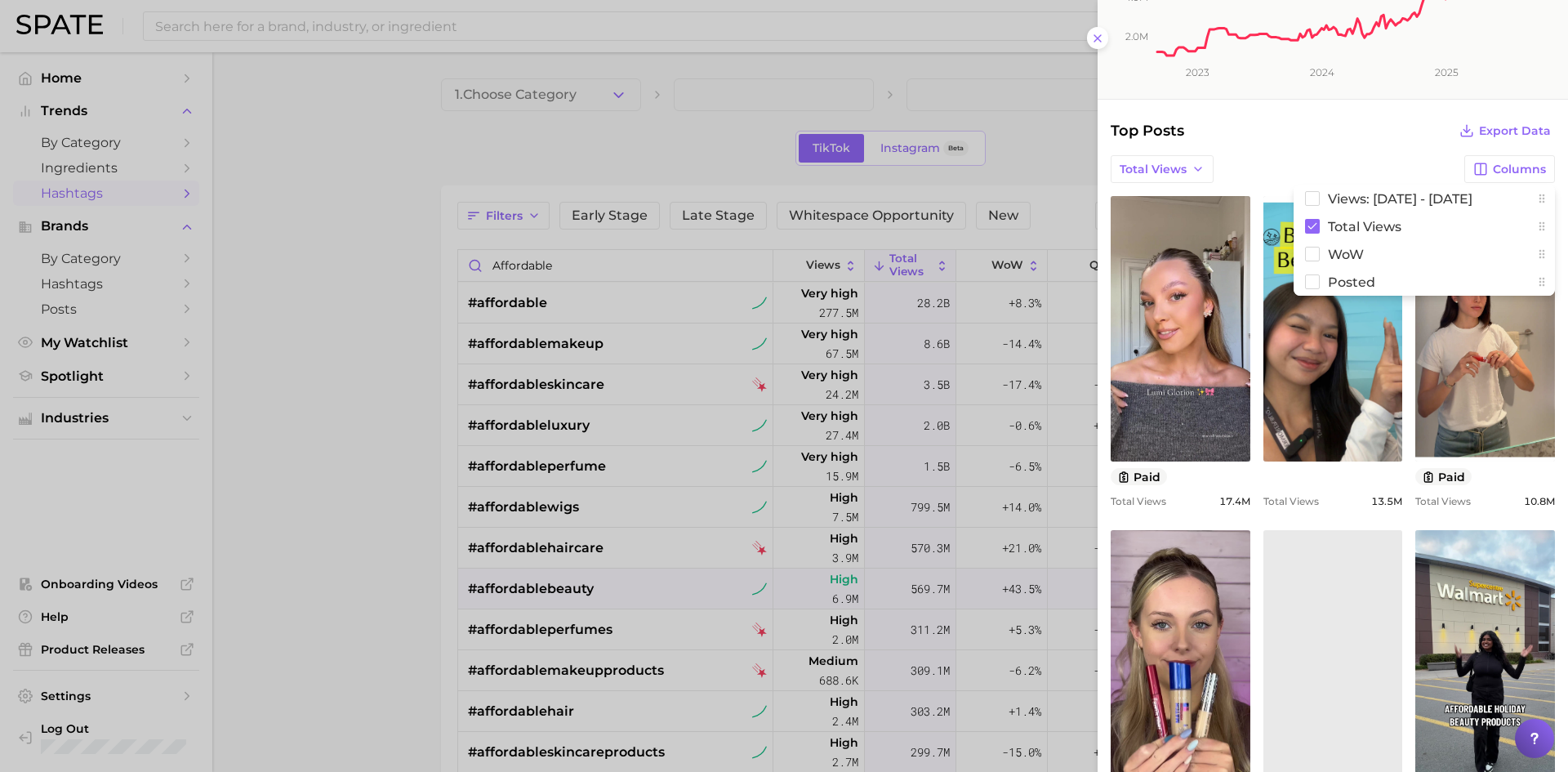
click at [1369, 142] on div "Top Posts Export Data" at bounding box center [1333, 131] width 444 height 23
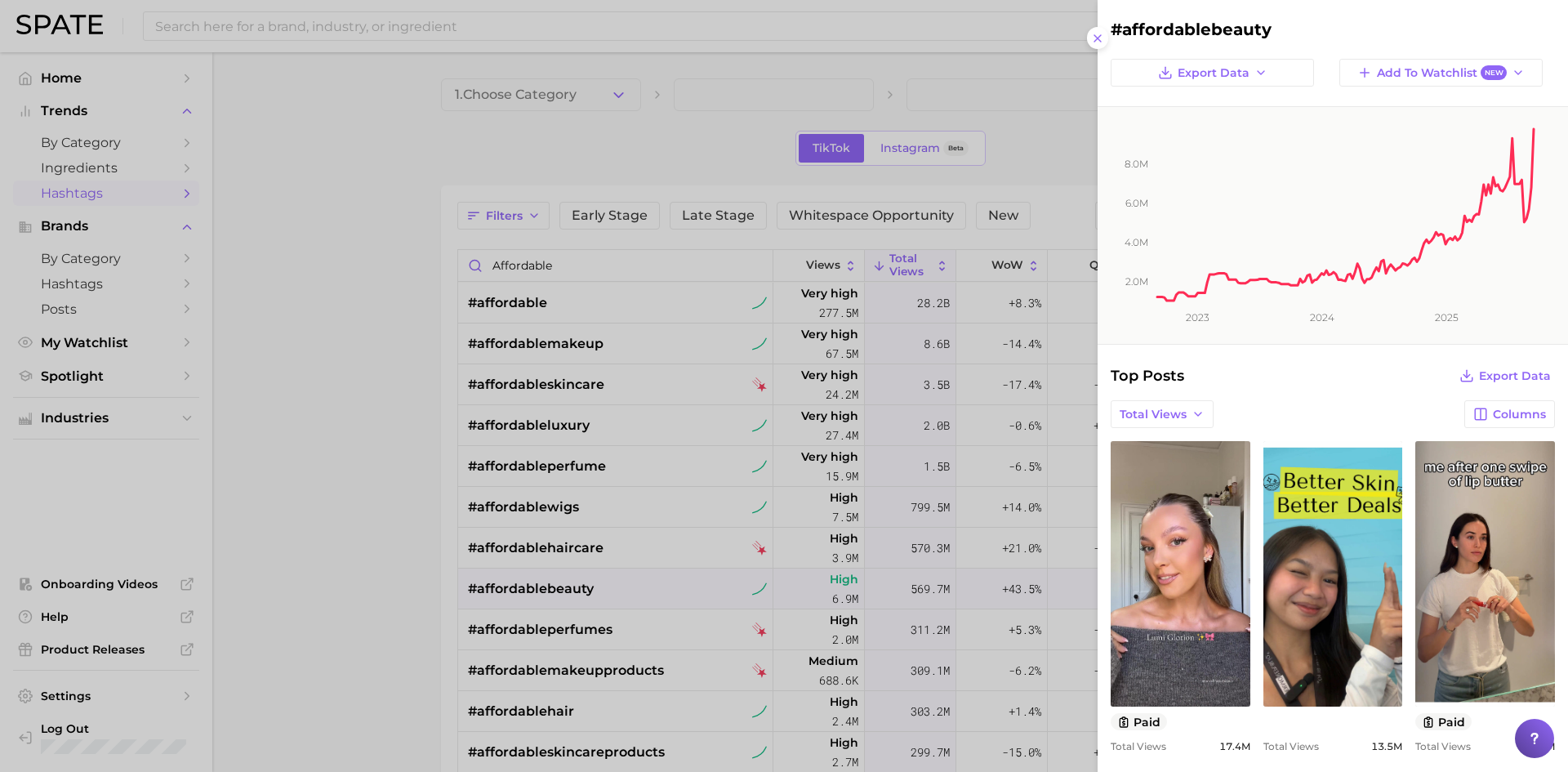
click at [819, 257] on div at bounding box center [784, 386] width 1568 height 772
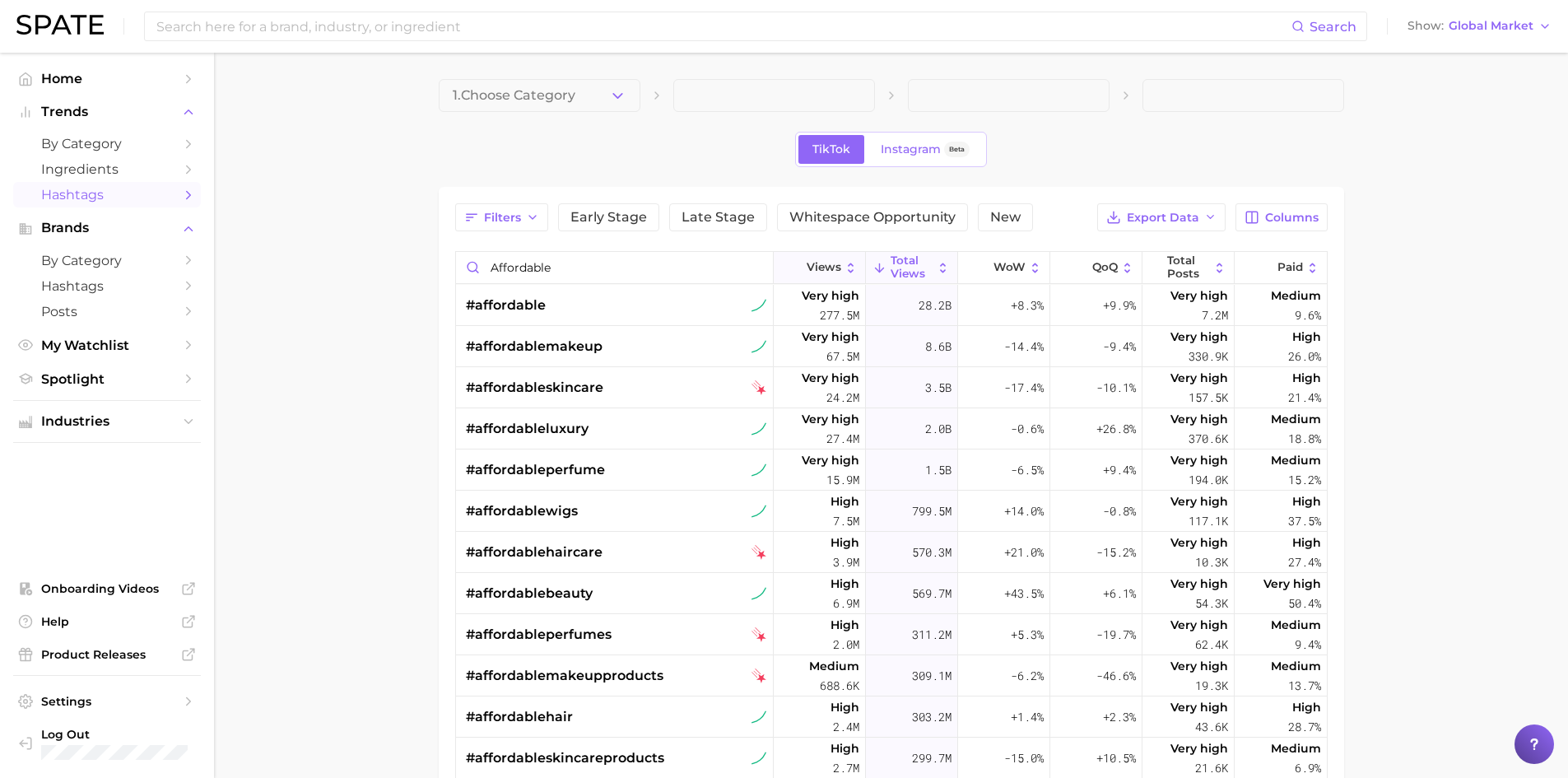
click at [833, 260] on button "Views" at bounding box center [820, 268] width 92 height 32
